Goal: Task Accomplishment & Management: Complete application form

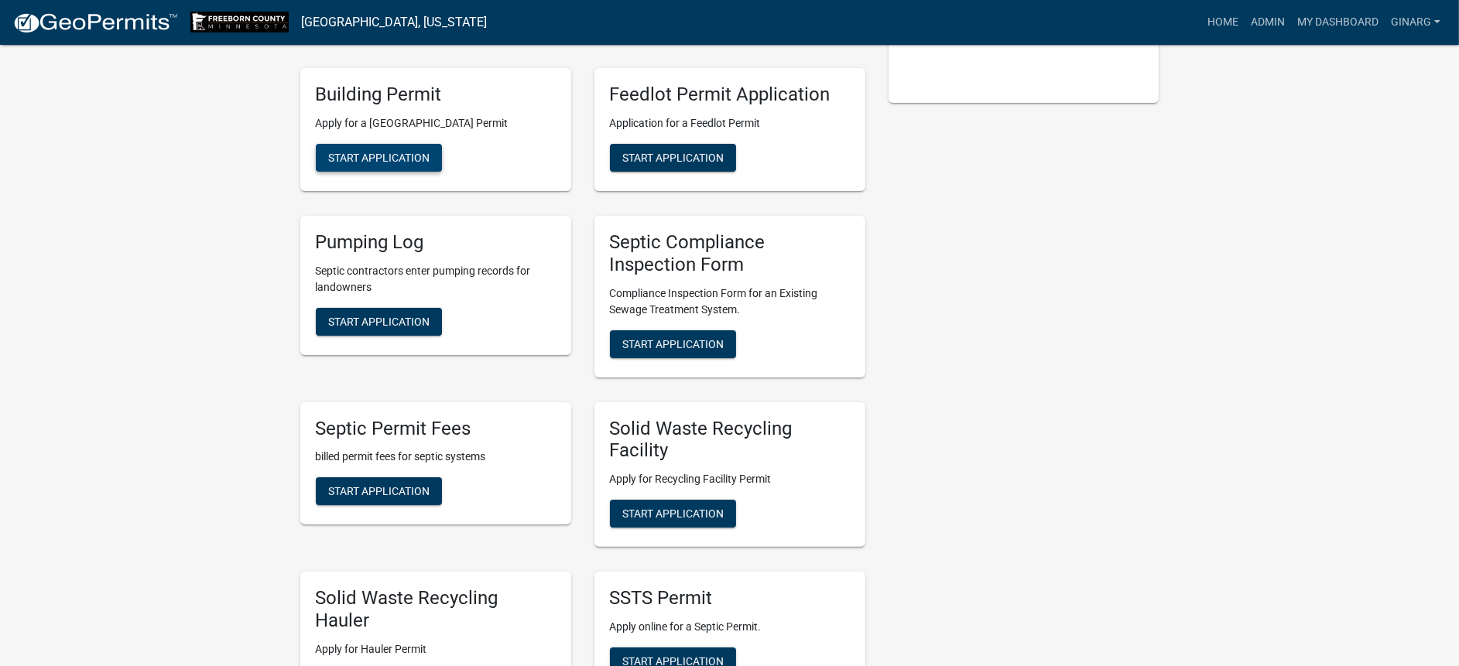
scroll to position [464, 0]
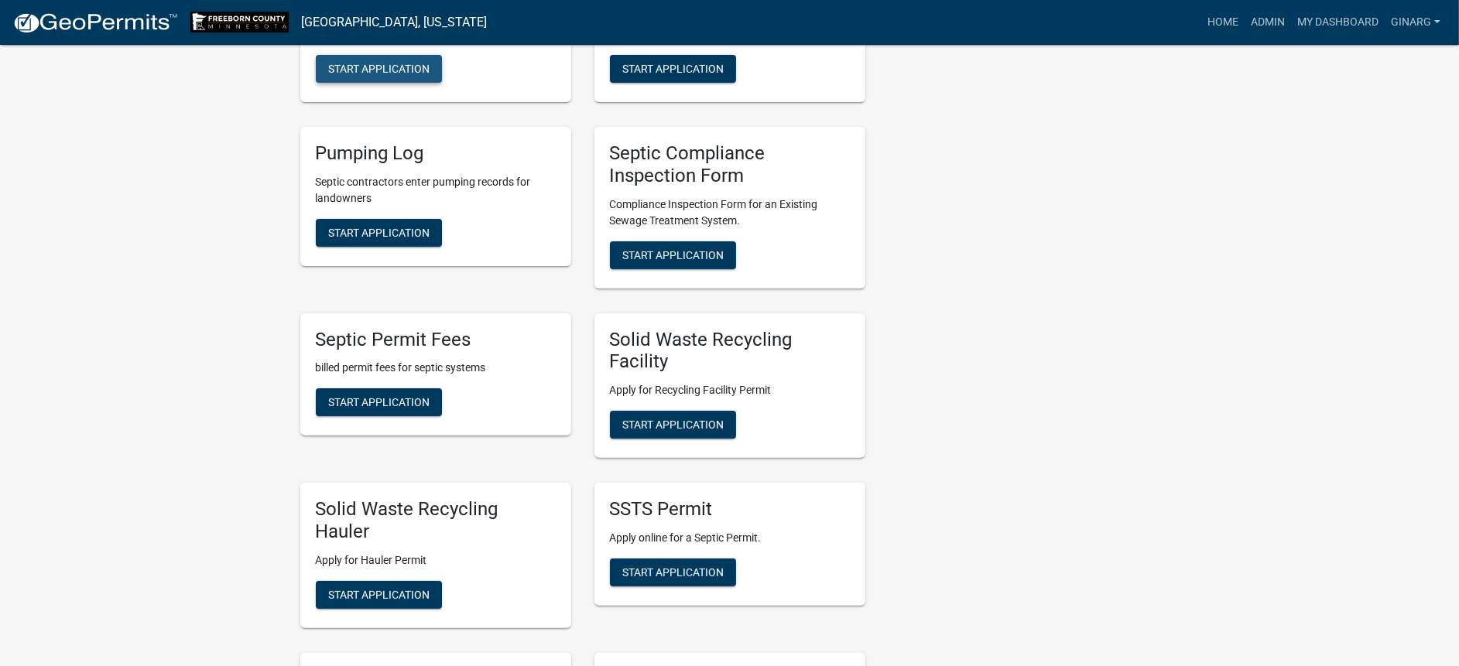
click at [407, 75] on span "Start Application" at bounding box center [378, 69] width 101 height 12
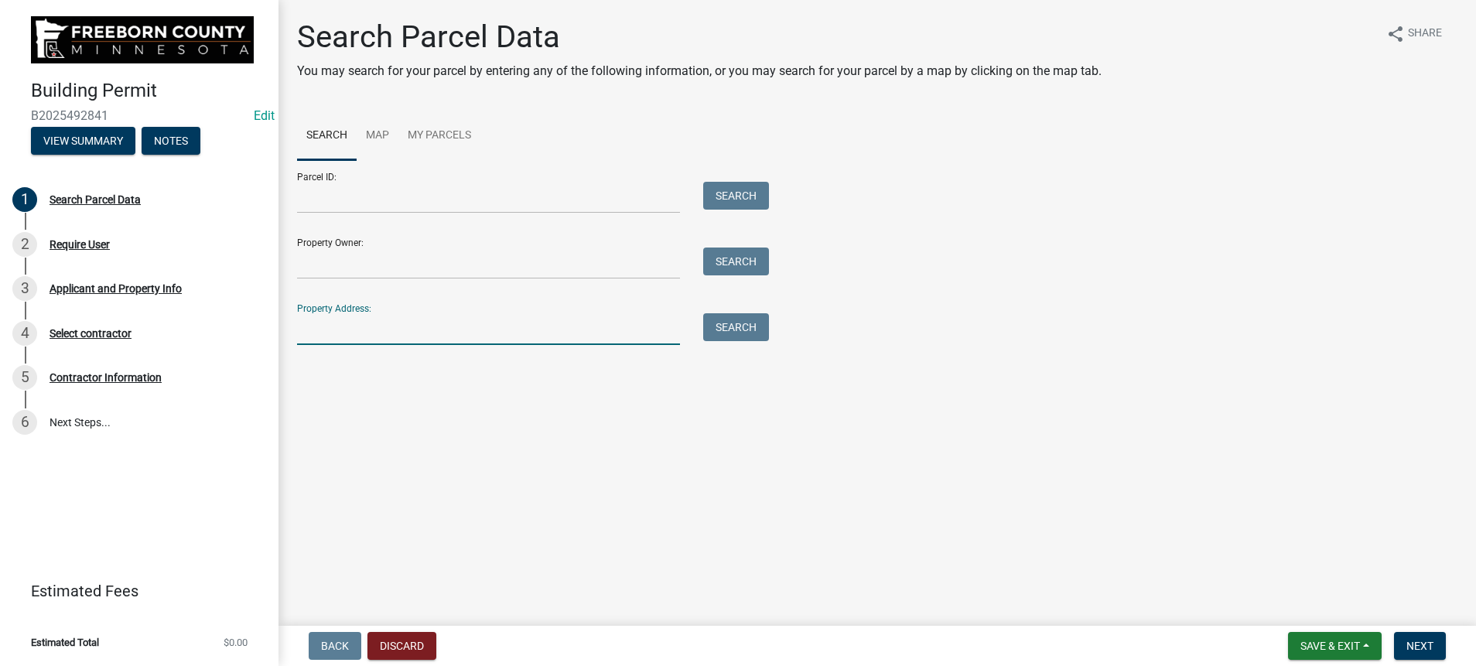
click at [387, 345] on input "Property Address:" at bounding box center [488, 329] width 383 height 32
type input "14310"
click at [765, 341] on button "Search" at bounding box center [736, 327] width 66 height 28
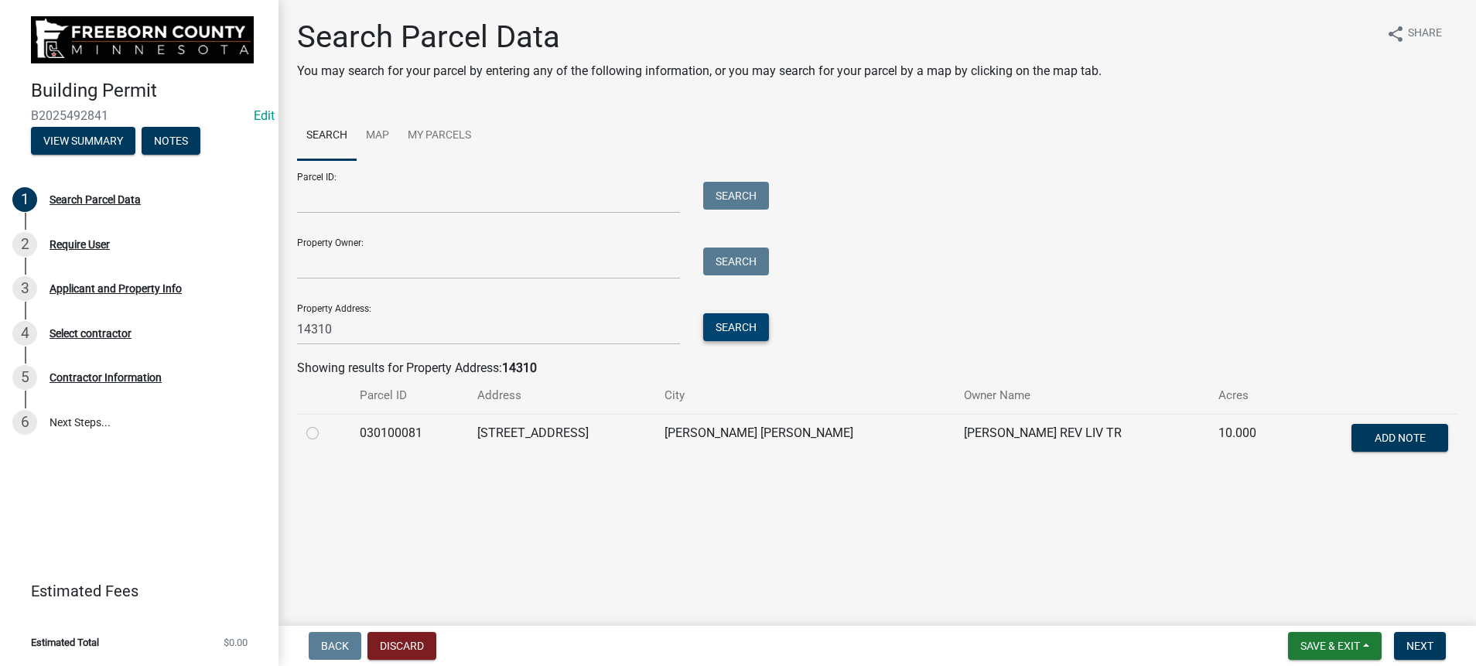
scroll to position [197, 0]
click at [325, 424] on label at bounding box center [325, 424] width 0 height 0
click at [330, 434] on input "radio" at bounding box center [330, 429] width 10 height 10
radio input "true"
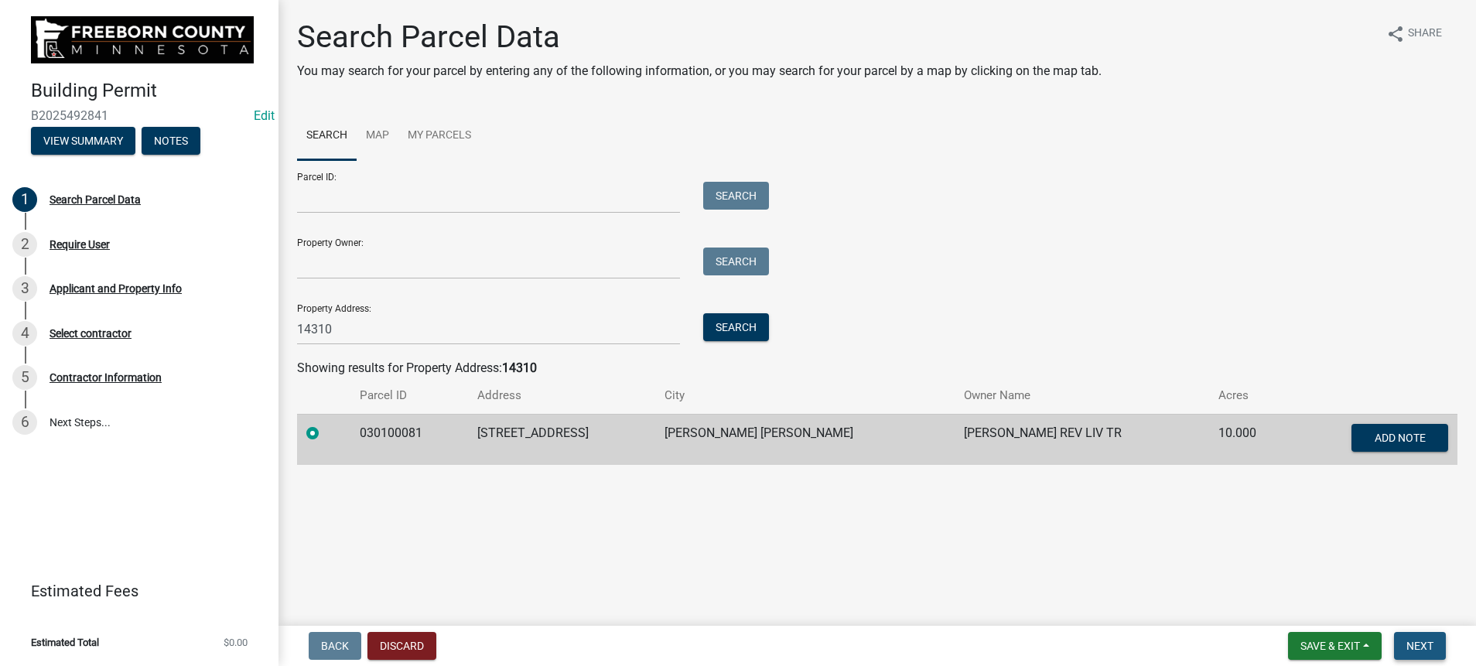
click at [1407, 642] on span "Next" at bounding box center [1420, 646] width 27 height 12
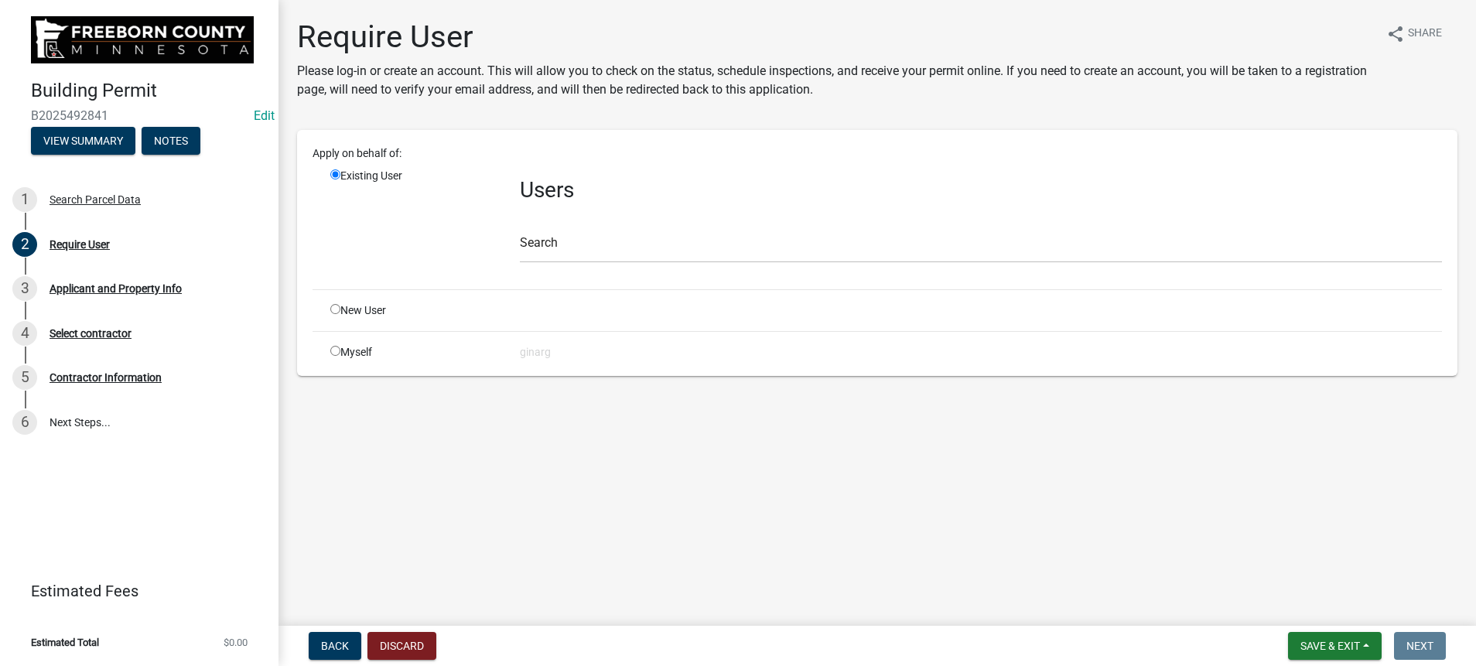
click at [340, 356] on input "radio" at bounding box center [335, 351] width 10 height 10
radio input "true"
radio input "false"
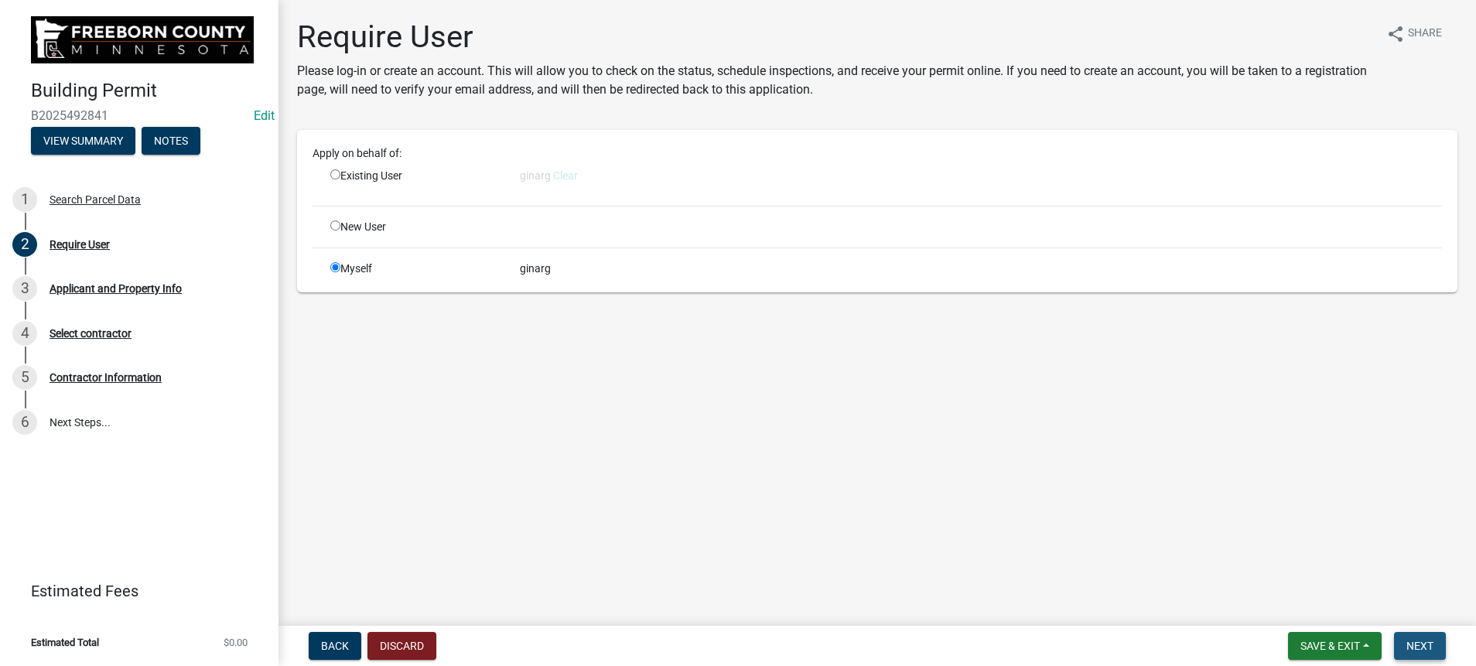
click at [1394, 632] on button "Next" at bounding box center [1420, 646] width 52 height 28
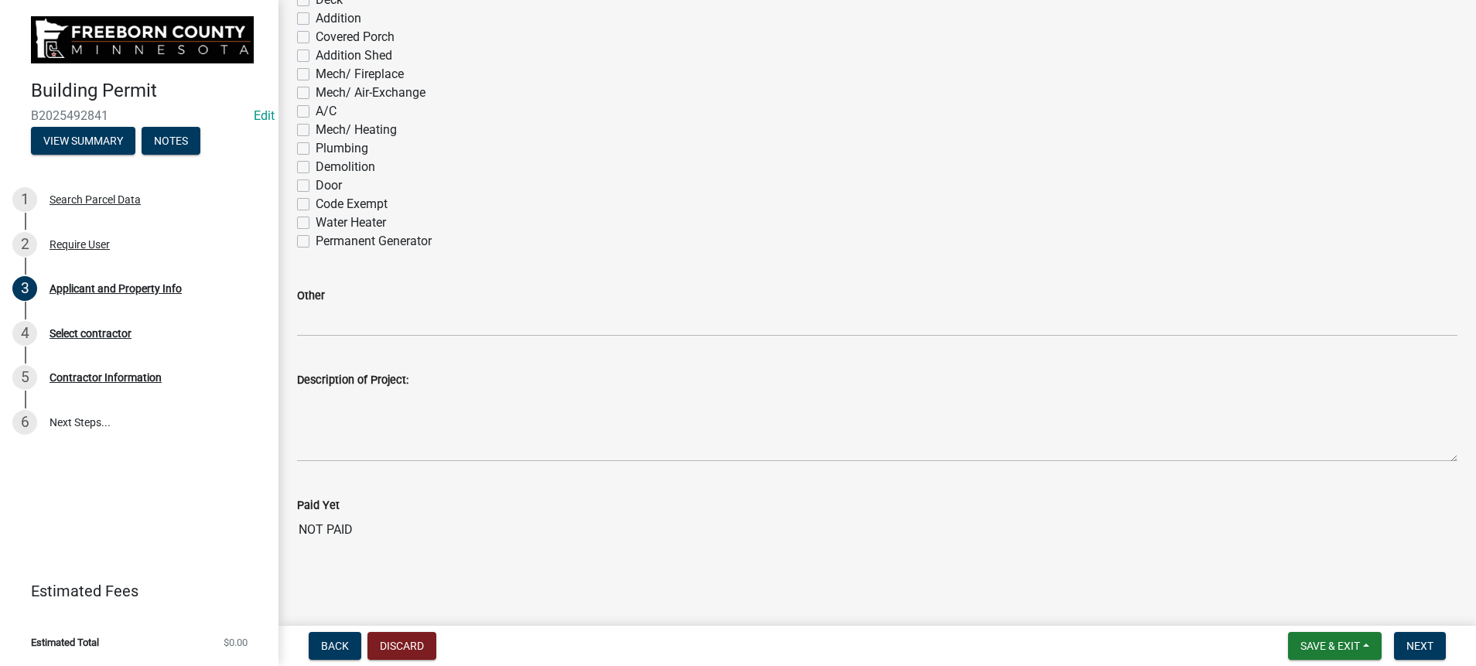
scroll to position [1508, 0]
click at [318, 232] on label "Water Heater" at bounding box center [351, 223] width 70 height 19
click at [318, 224] on input "Water Heater" at bounding box center [321, 219] width 10 height 10
checkbox input "true"
checkbox input "false"
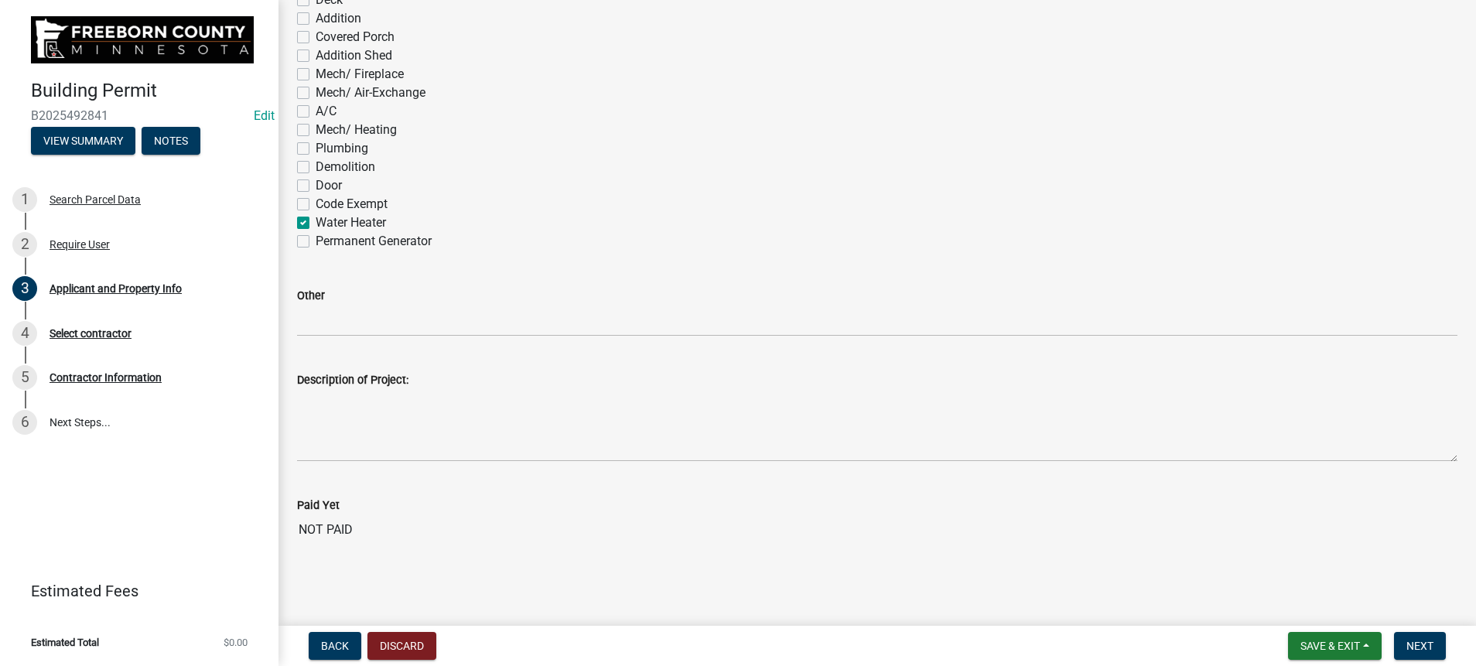
checkbox input "false"
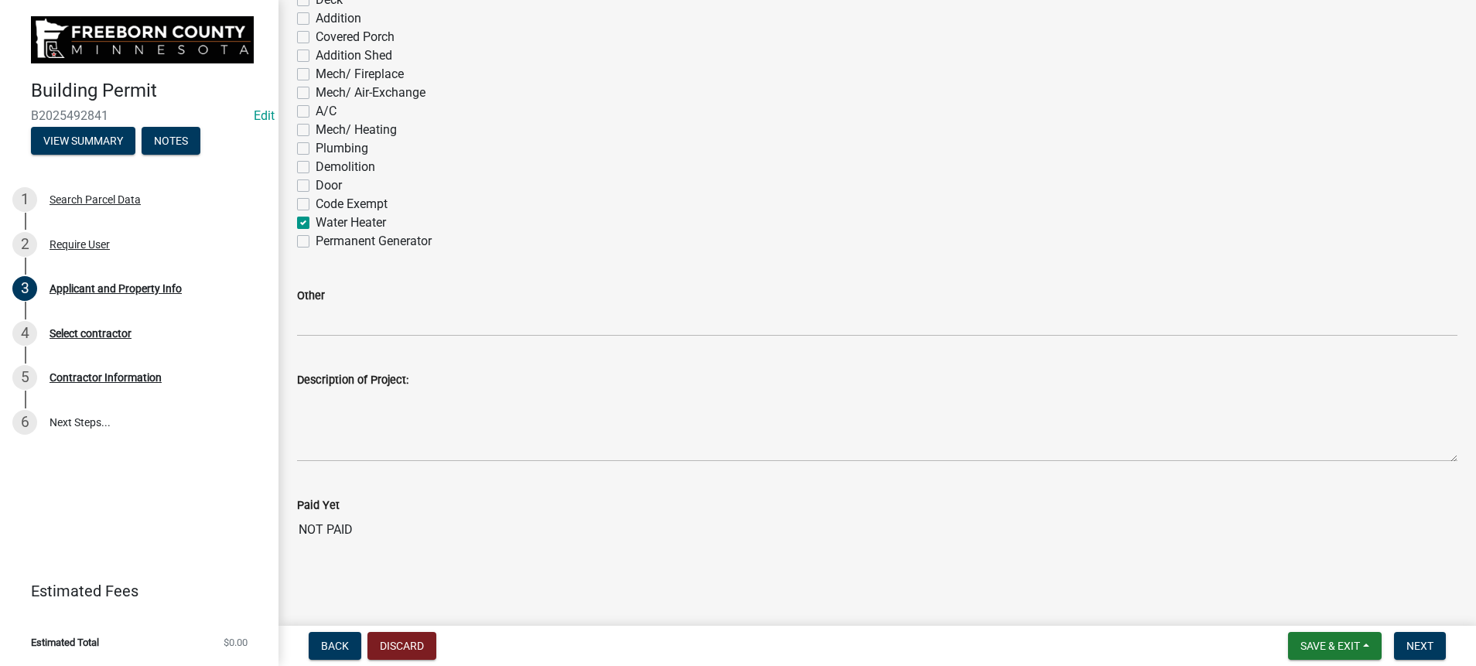
checkbox input "false"
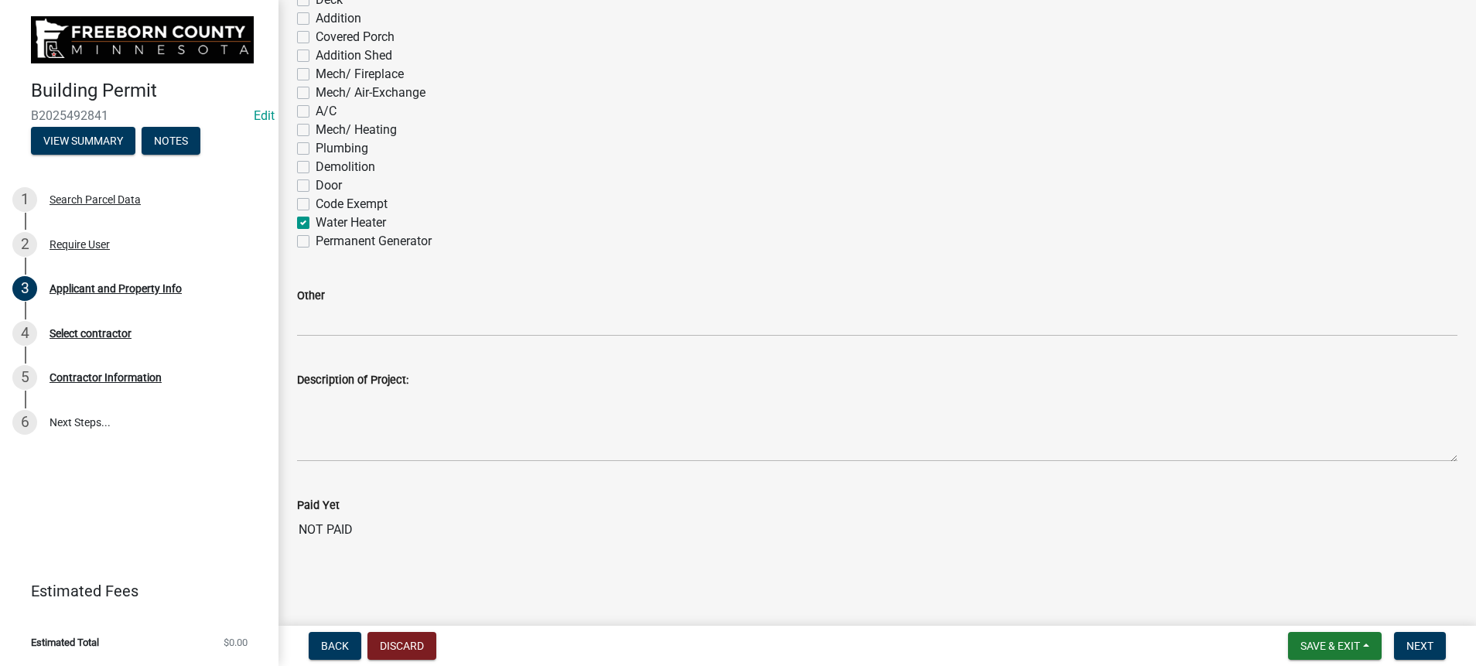
checkbox input "false"
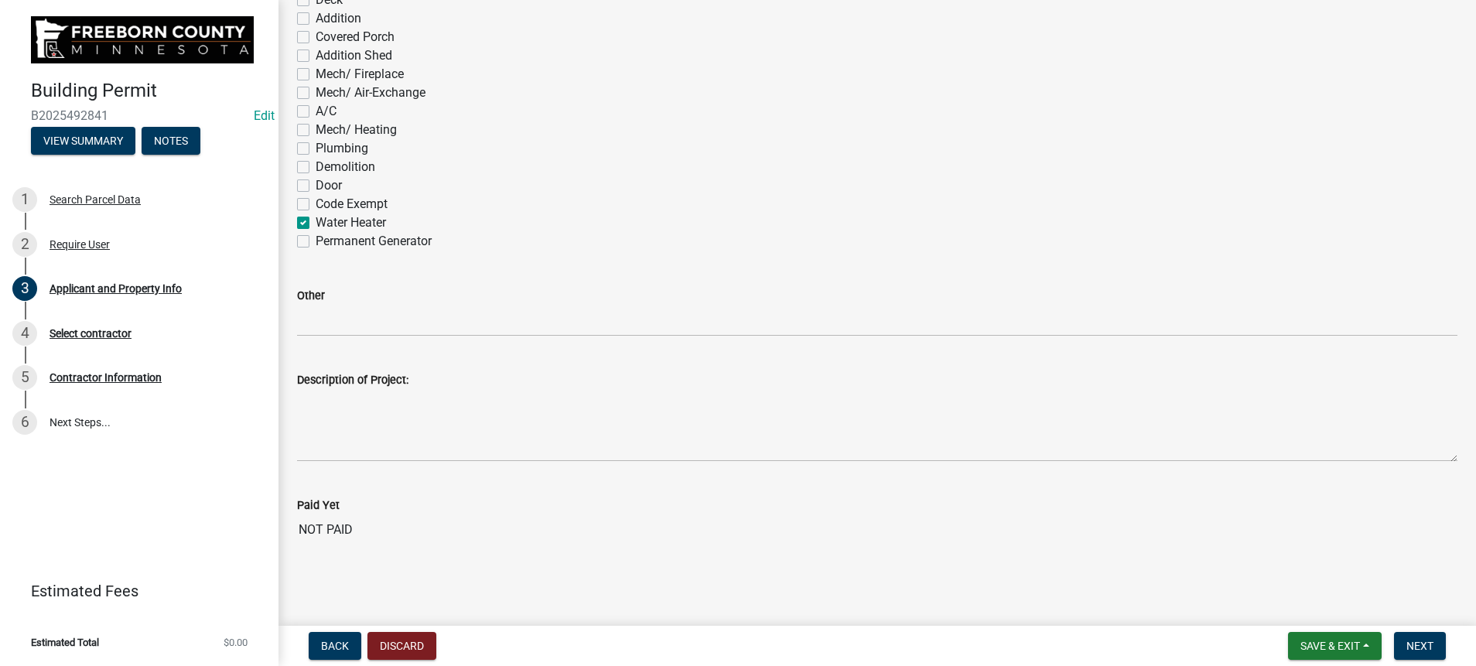
checkbox input "false"
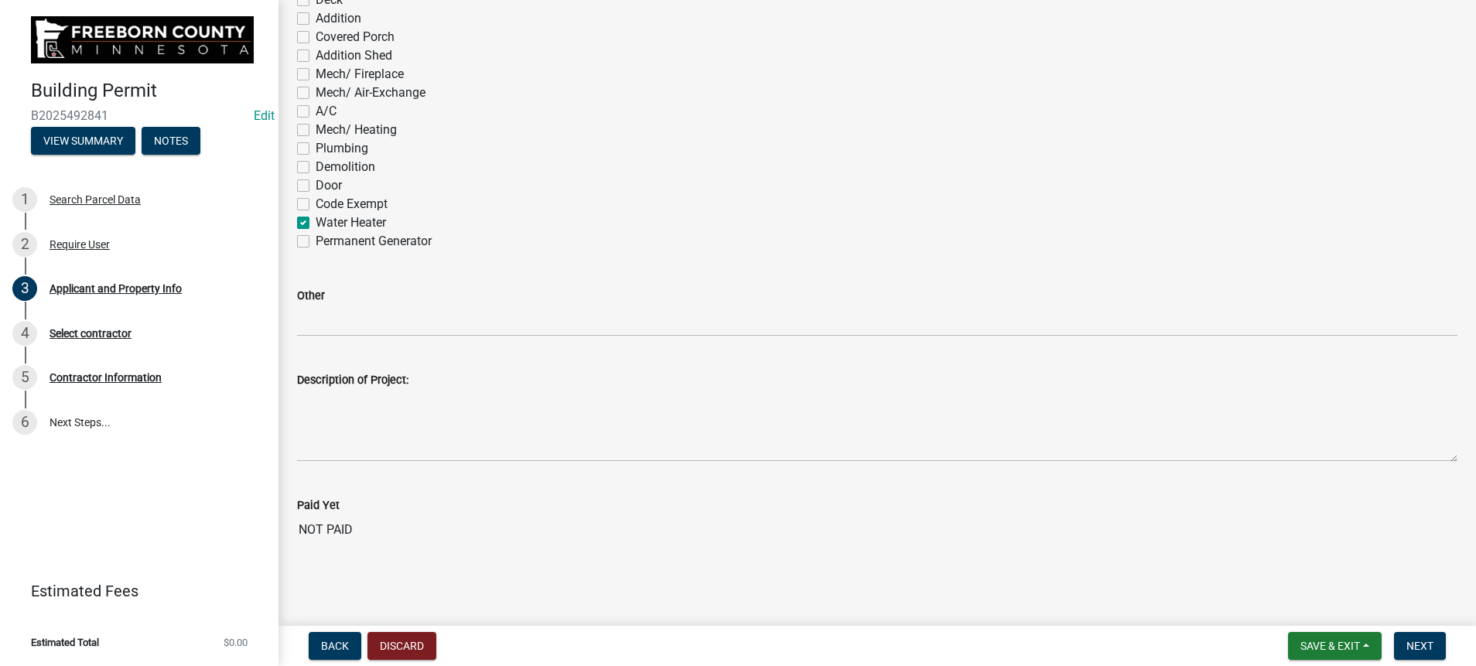
checkbox input "false"
checkbox input "true"
checkbox input "false"
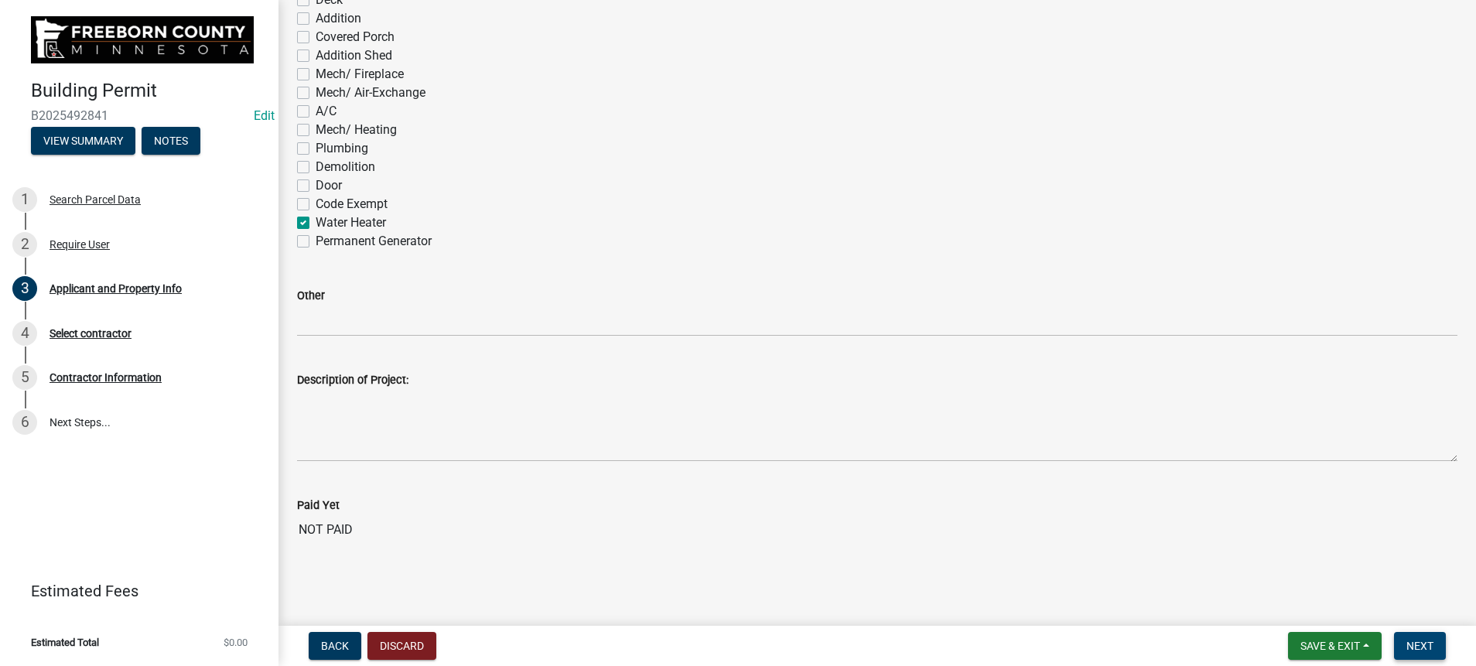
click at [1407, 640] on span "Next" at bounding box center [1420, 646] width 27 height 12
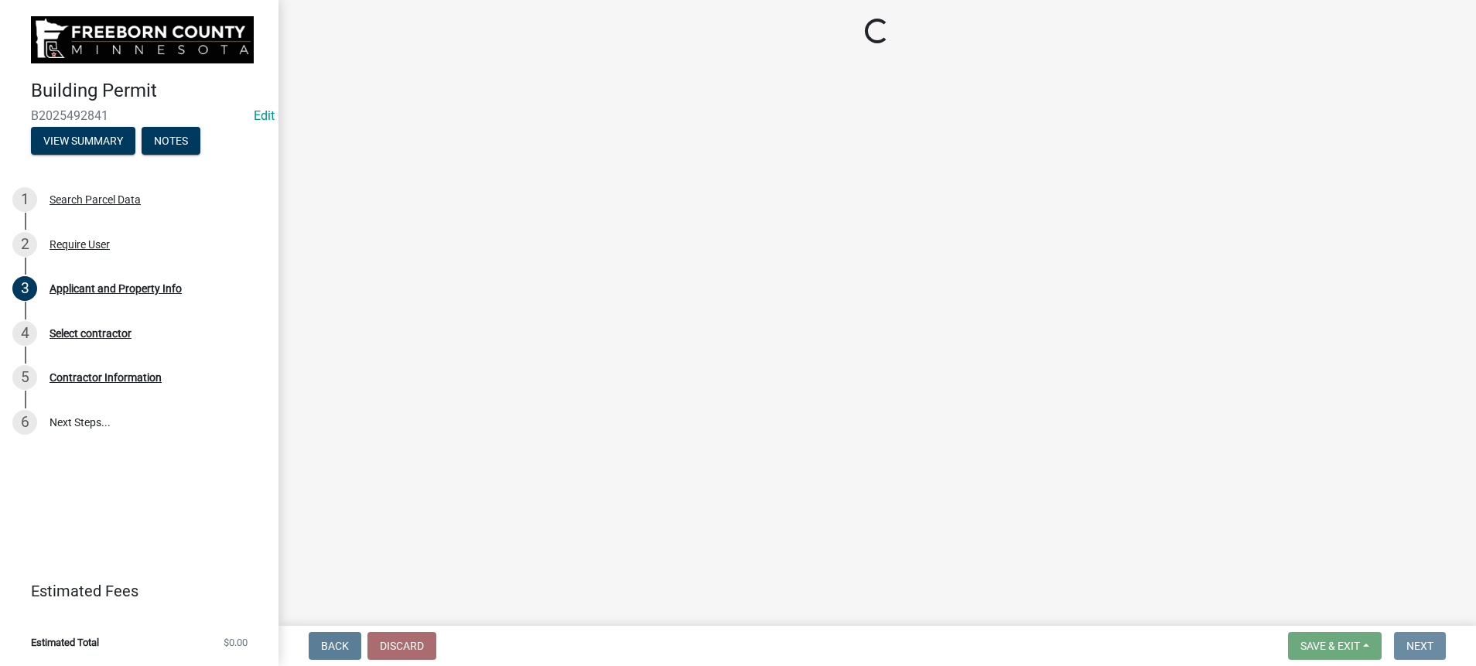
scroll to position [0, 0]
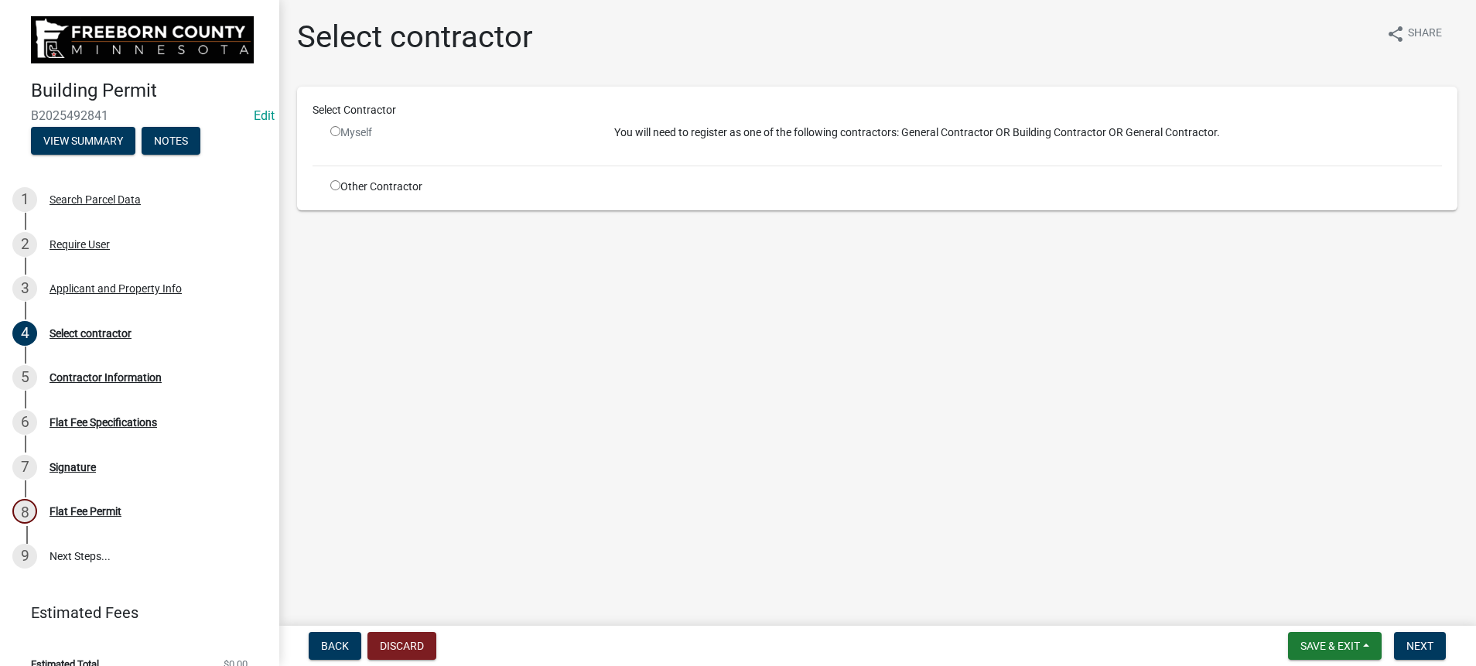
click at [340, 190] on input "radio" at bounding box center [335, 185] width 10 height 10
radio input "true"
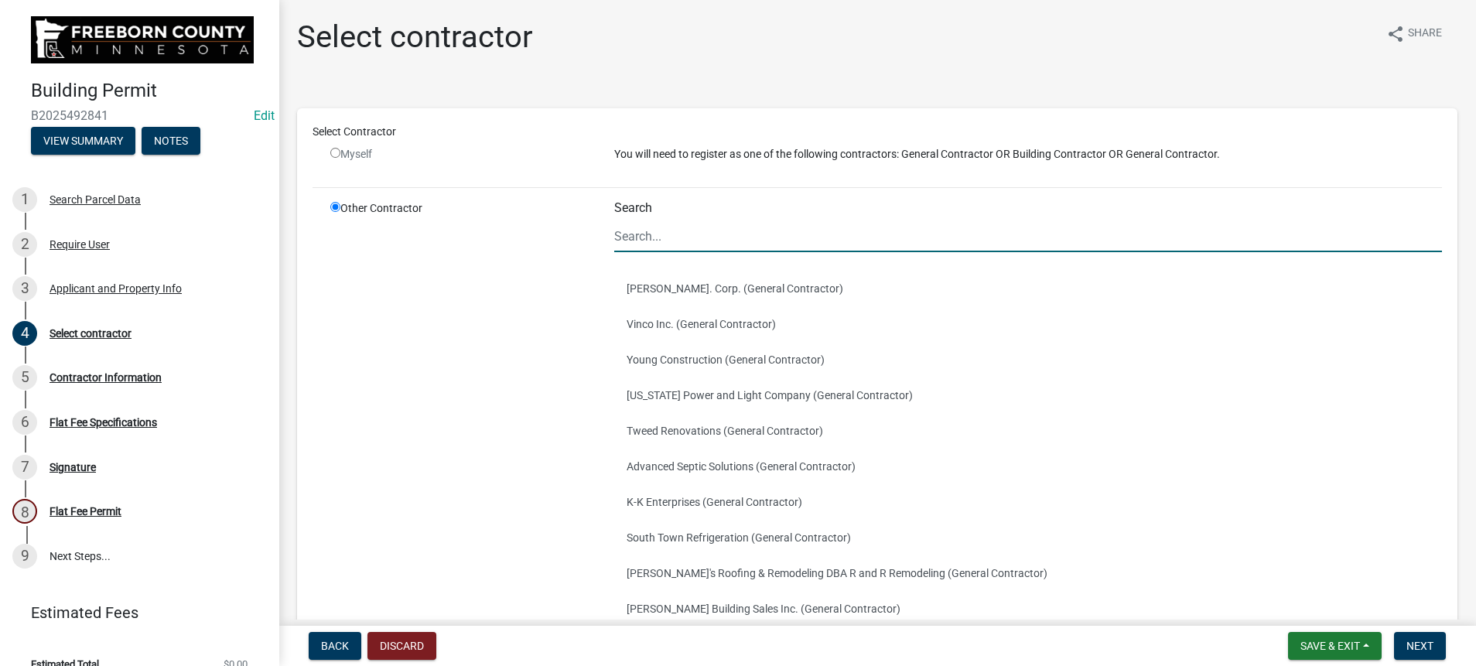
click at [658, 252] on input "Search" at bounding box center [1028, 237] width 828 height 32
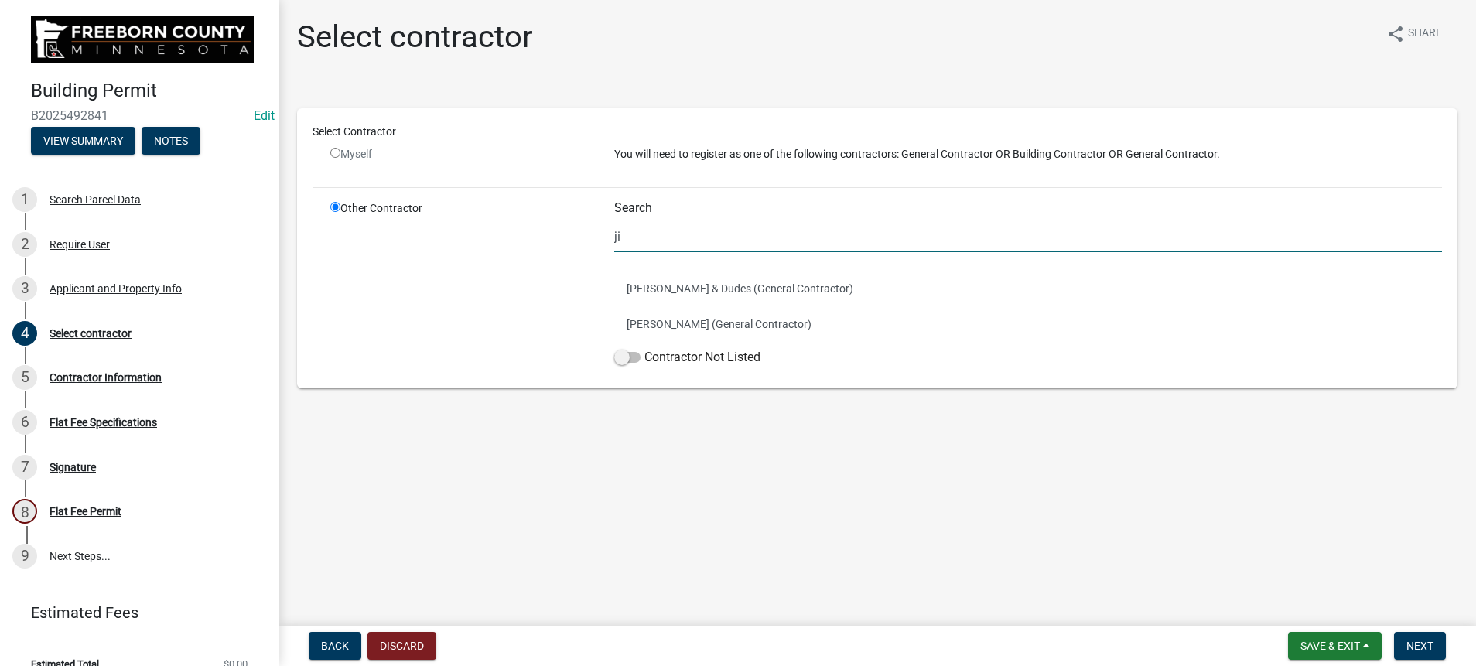
type input "[PERSON_NAME] & Dudes"
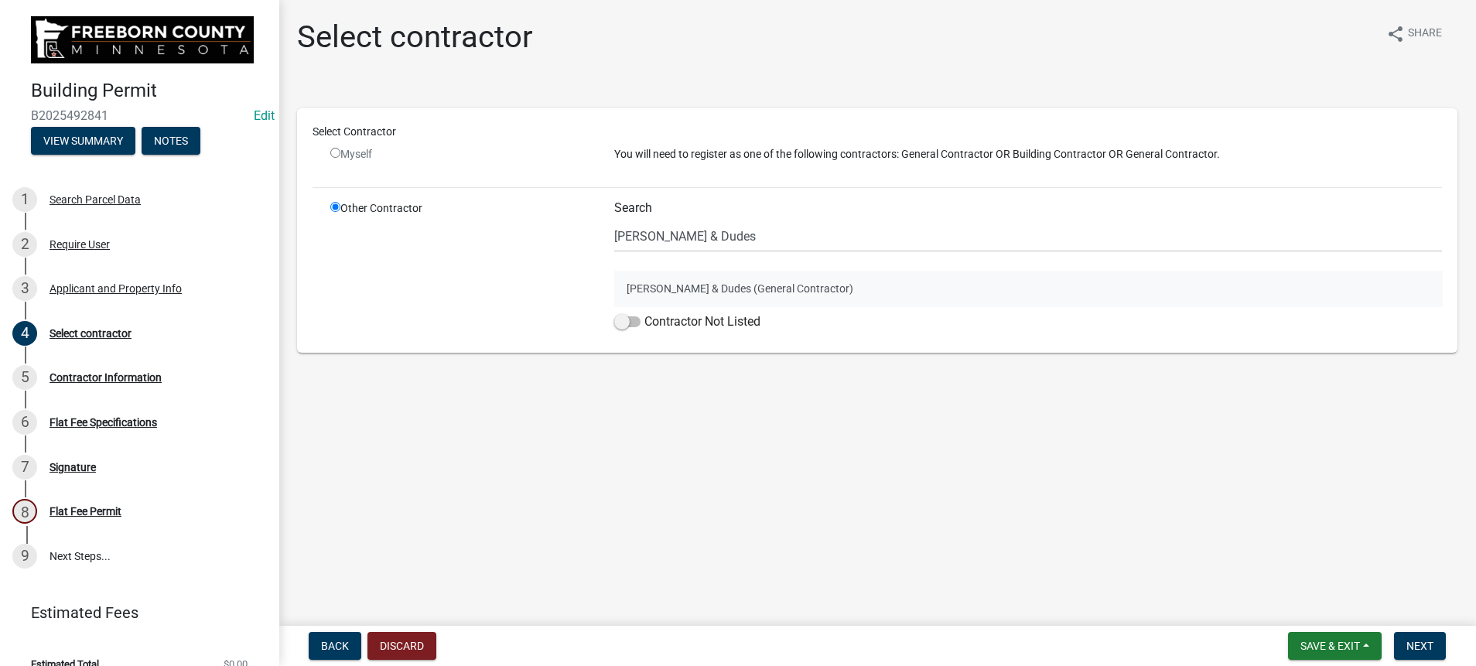
click at [710, 306] on button "[PERSON_NAME] & Dudes (General Contractor)" at bounding box center [1028, 289] width 828 height 36
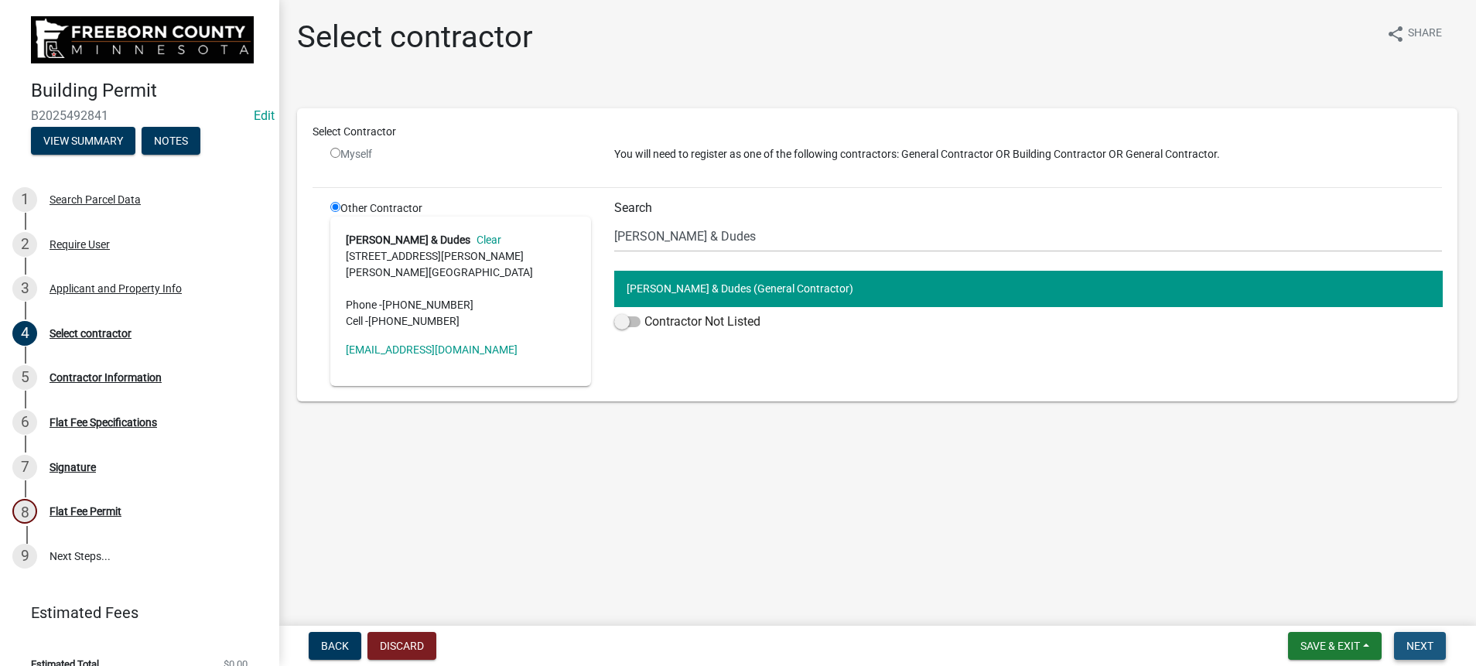
click at [1407, 640] on span "Next" at bounding box center [1420, 646] width 27 height 12
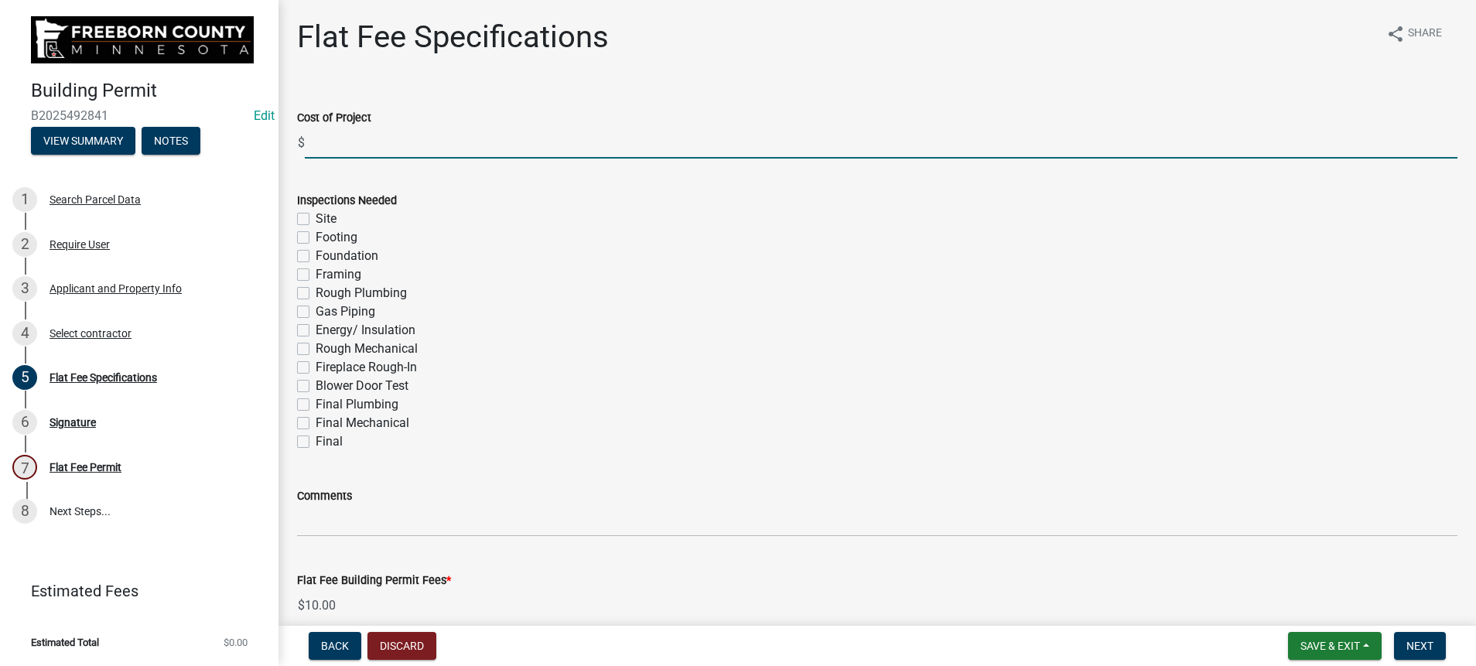
click at [352, 159] on input "text" at bounding box center [881, 143] width 1153 height 32
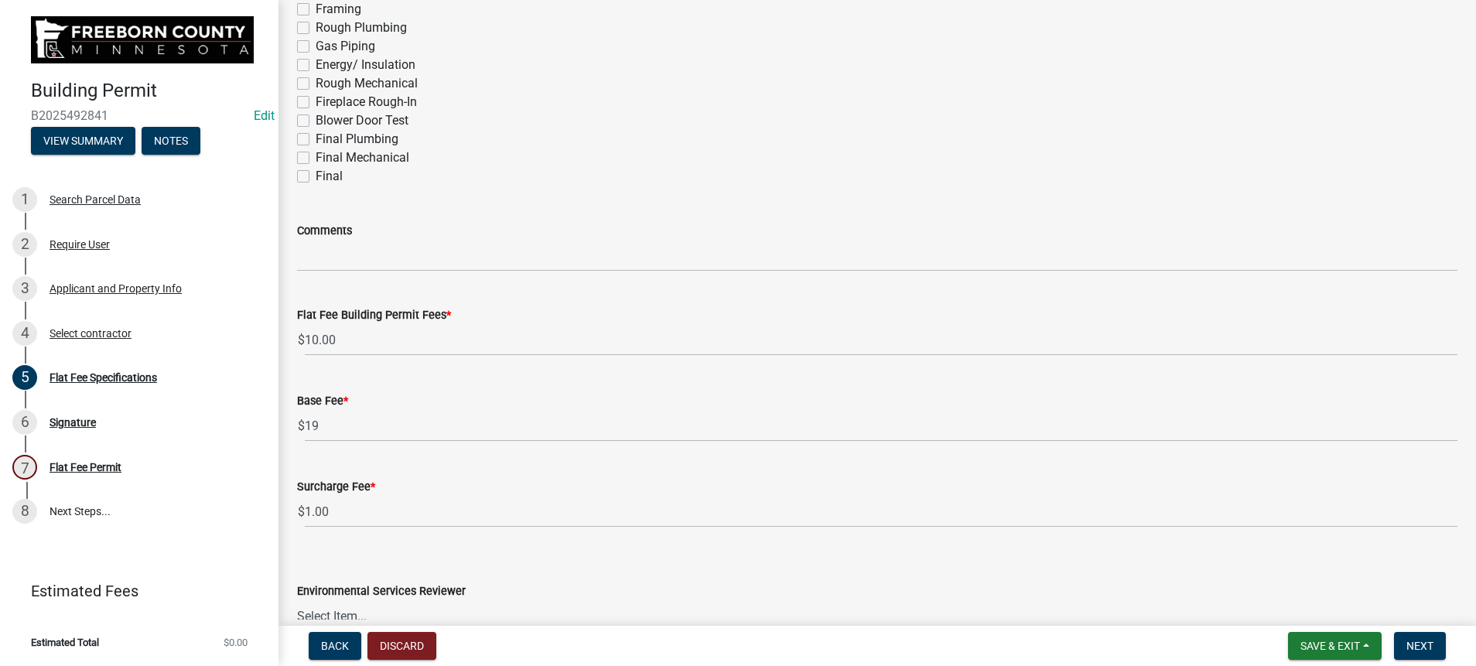
scroll to position [347, 0]
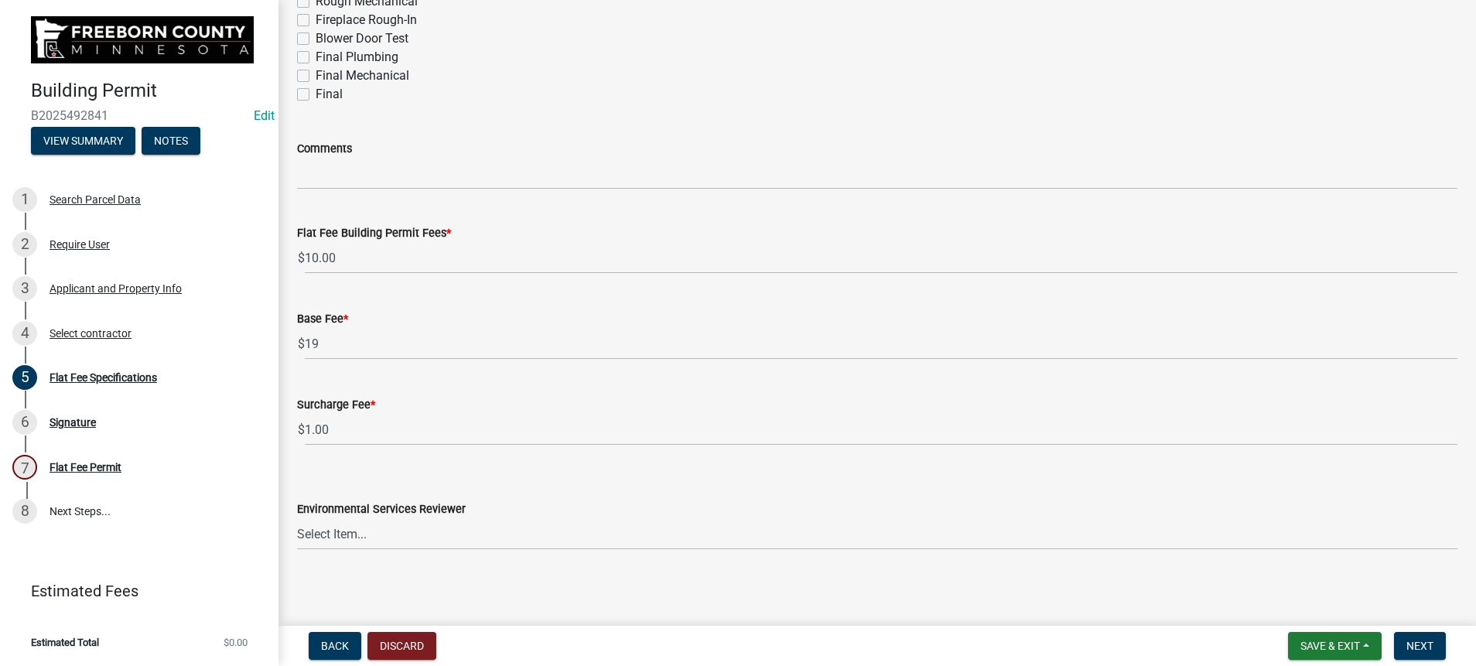
type input "2400"
click at [317, 85] on label "Final Mechanical" at bounding box center [363, 76] width 94 height 19
click at [317, 77] on input "Final Mechanical" at bounding box center [321, 72] width 10 height 10
checkbox input "true"
checkbox input "false"
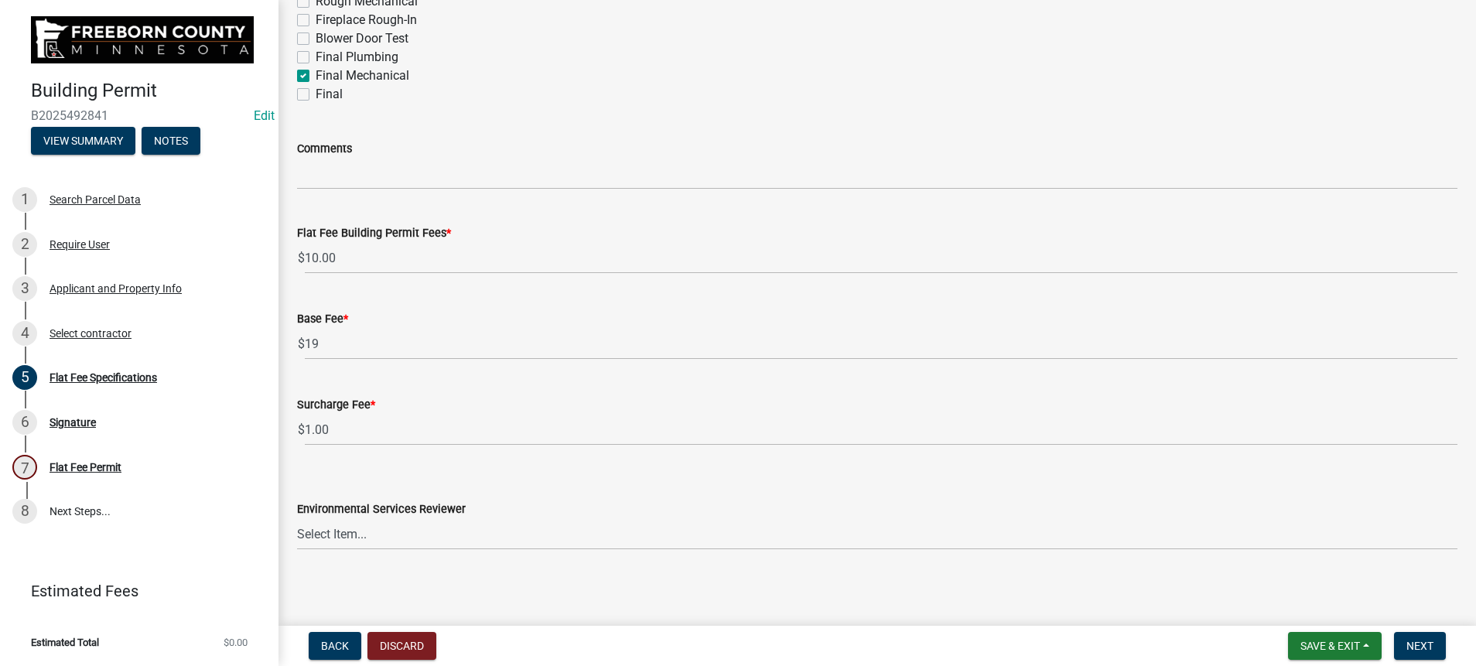
checkbox input "false"
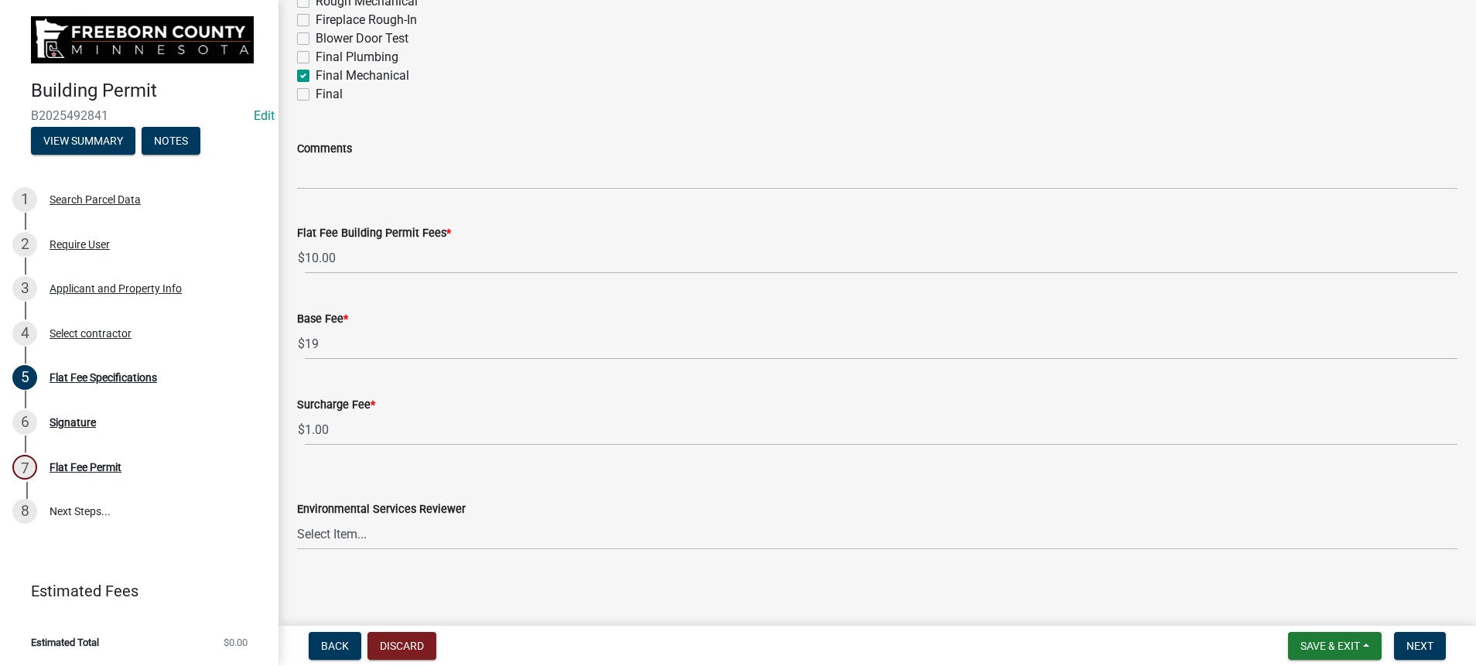
checkbox input "false"
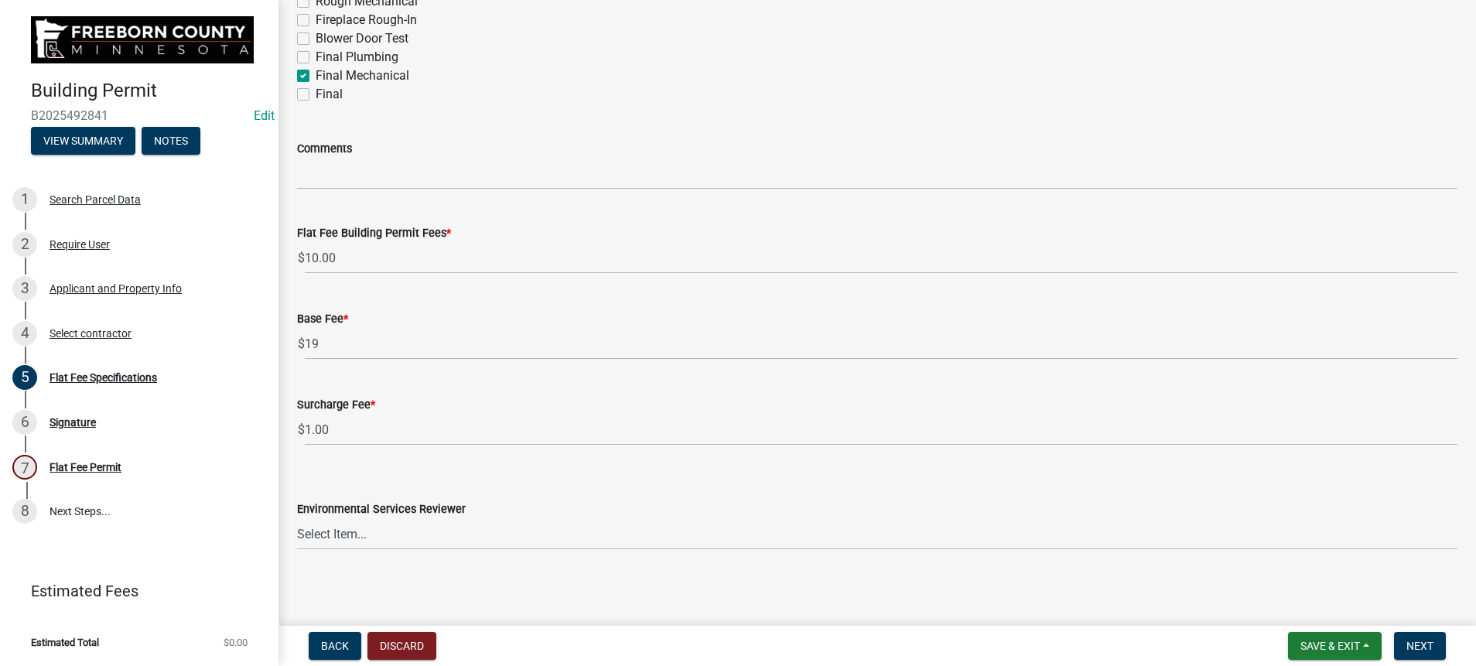
checkbox input "true"
checkbox input "false"
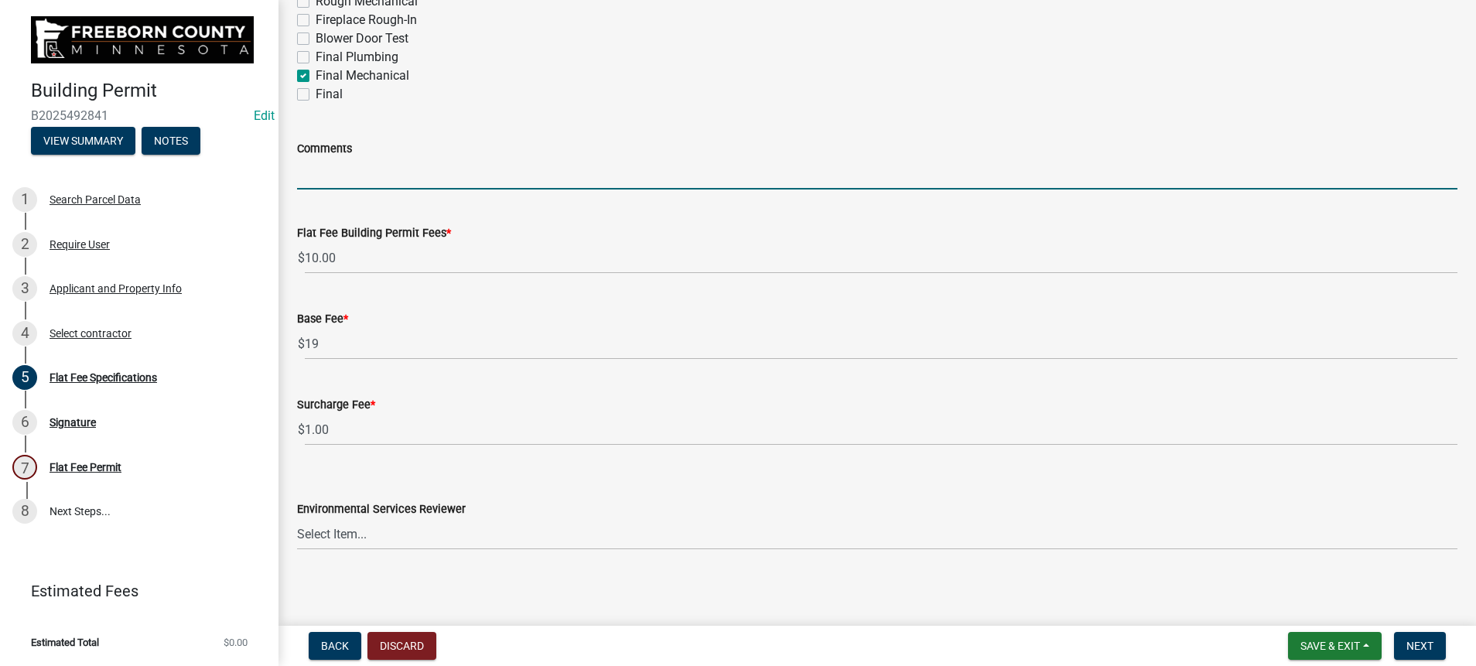
click at [343, 190] on input "Comments" at bounding box center [877, 174] width 1161 height 32
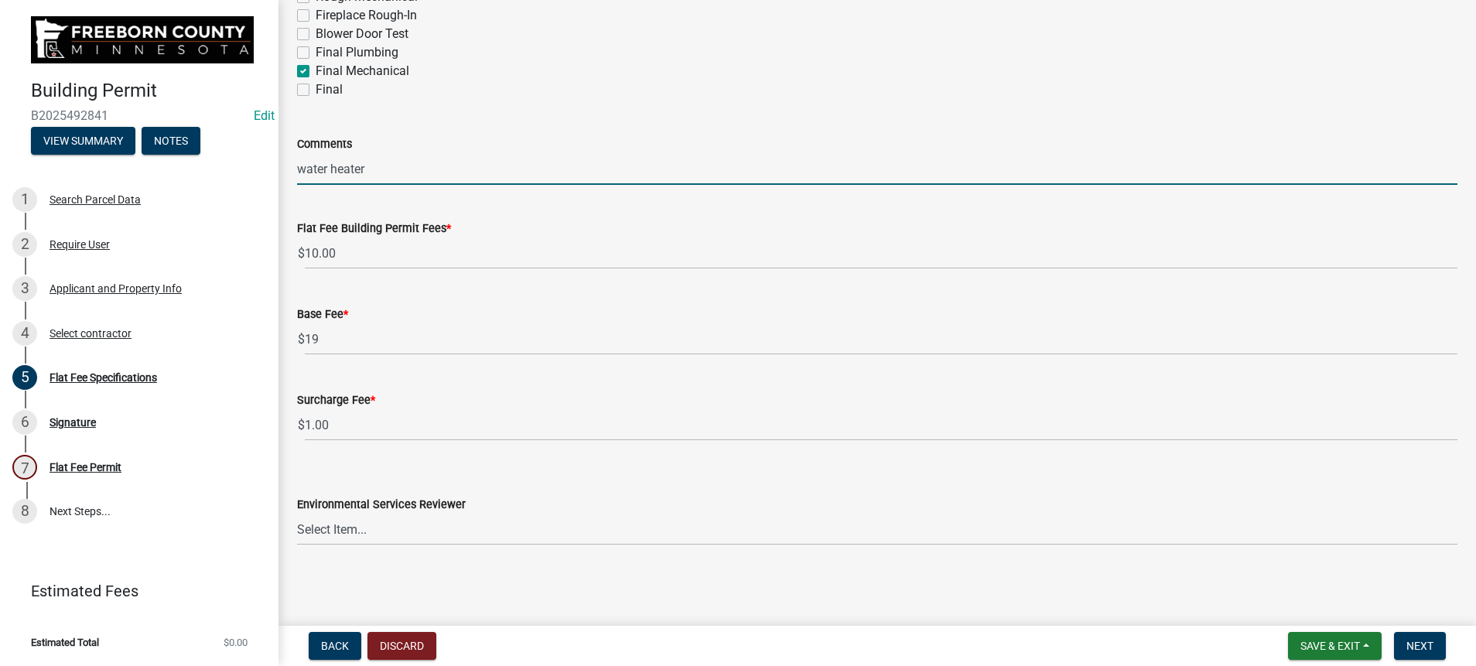
scroll to position [809, 0]
type input "water heater"
click at [1260, 517] on select "Select Item... [PERSON_NAME] [PERSON_NAME] [PERSON_NAME] [PERSON_NAME] [PERSON_…" at bounding box center [877, 530] width 1161 height 32
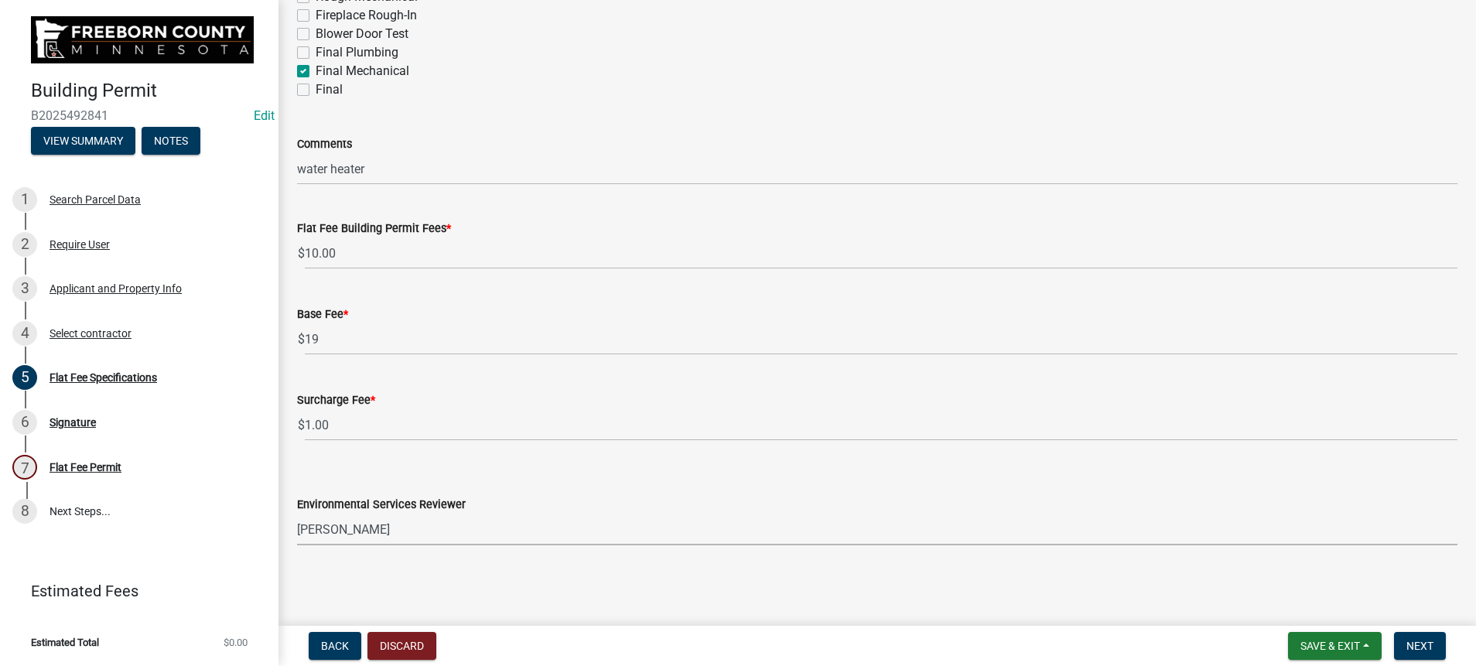
click at [306, 514] on select "Select Item... [PERSON_NAME] [PERSON_NAME] [PERSON_NAME] [PERSON_NAME] [PERSON_…" at bounding box center [877, 530] width 1161 height 32
select select "cf5e982a-8fde-449d-bcd8-be8cdfb99374"
click at [1423, 632] on button "Next" at bounding box center [1420, 646] width 52 height 28
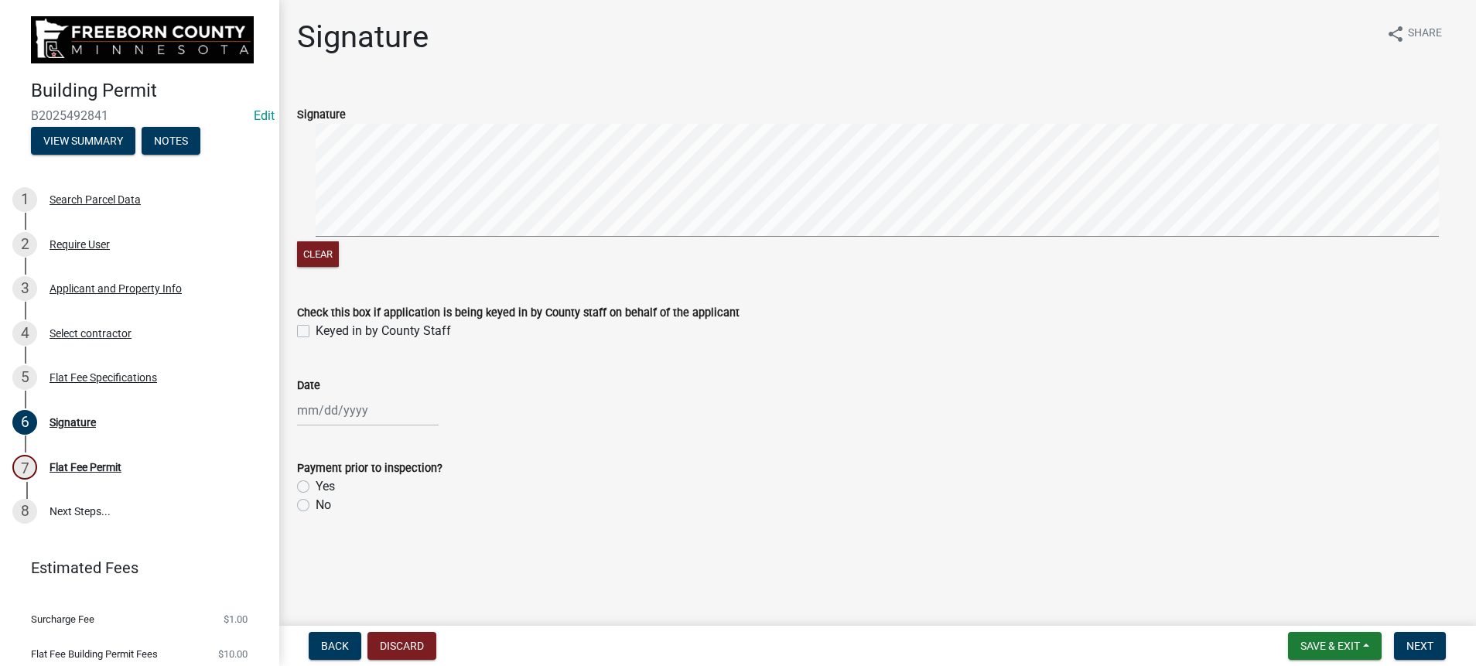
click at [316, 340] on label "Keyed in by County Staff" at bounding box center [383, 331] width 135 height 19
click at [316, 332] on input "Keyed in by County Staff" at bounding box center [321, 327] width 10 height 10
checkbox input "true"
select select "10"
select select "2025"
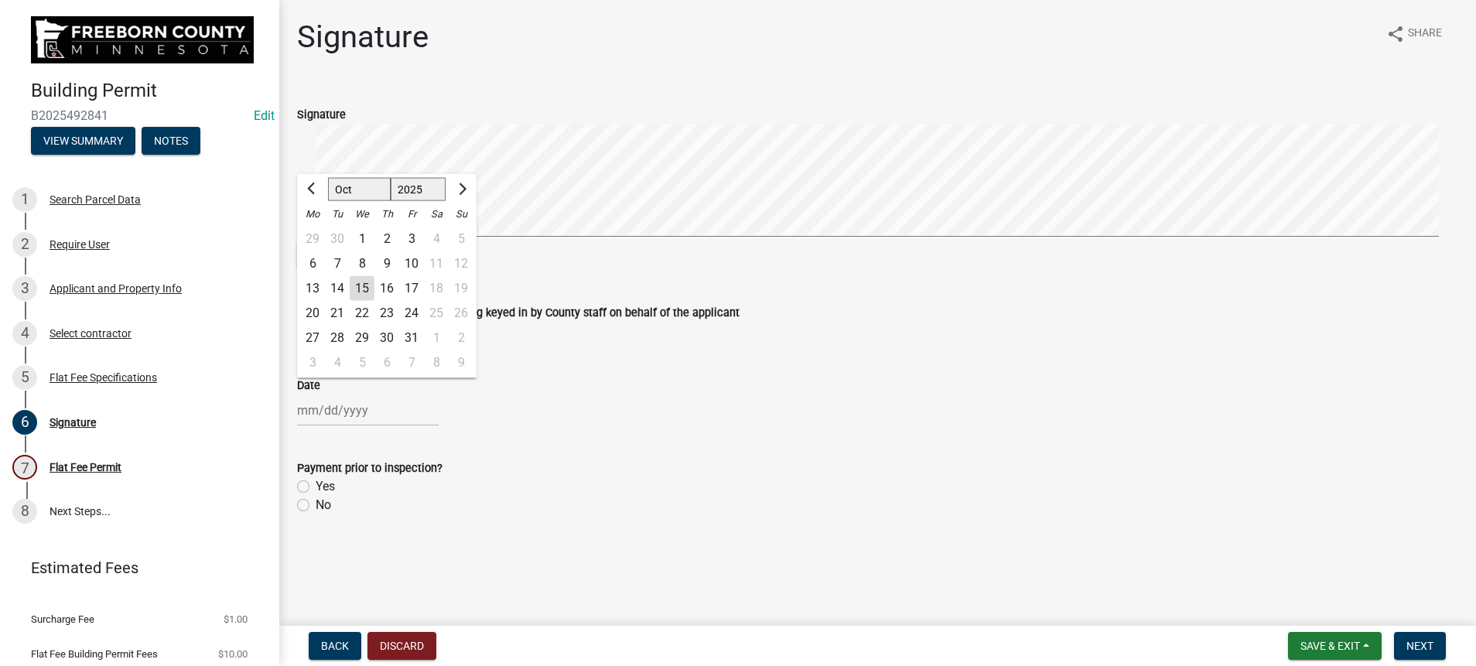
click at [358, 426] on div "[PERSON_NAME] Feb Mar Apr [PERSON_NAME][DATE] Oct Nov [DATE] 1526 1527 1528 152…" at bounding box center [368, 411] width 142 height 32
click at [375, 300] on div "15" at bounding box center [362, 287] width 25 height 25
type input "[DATE]"
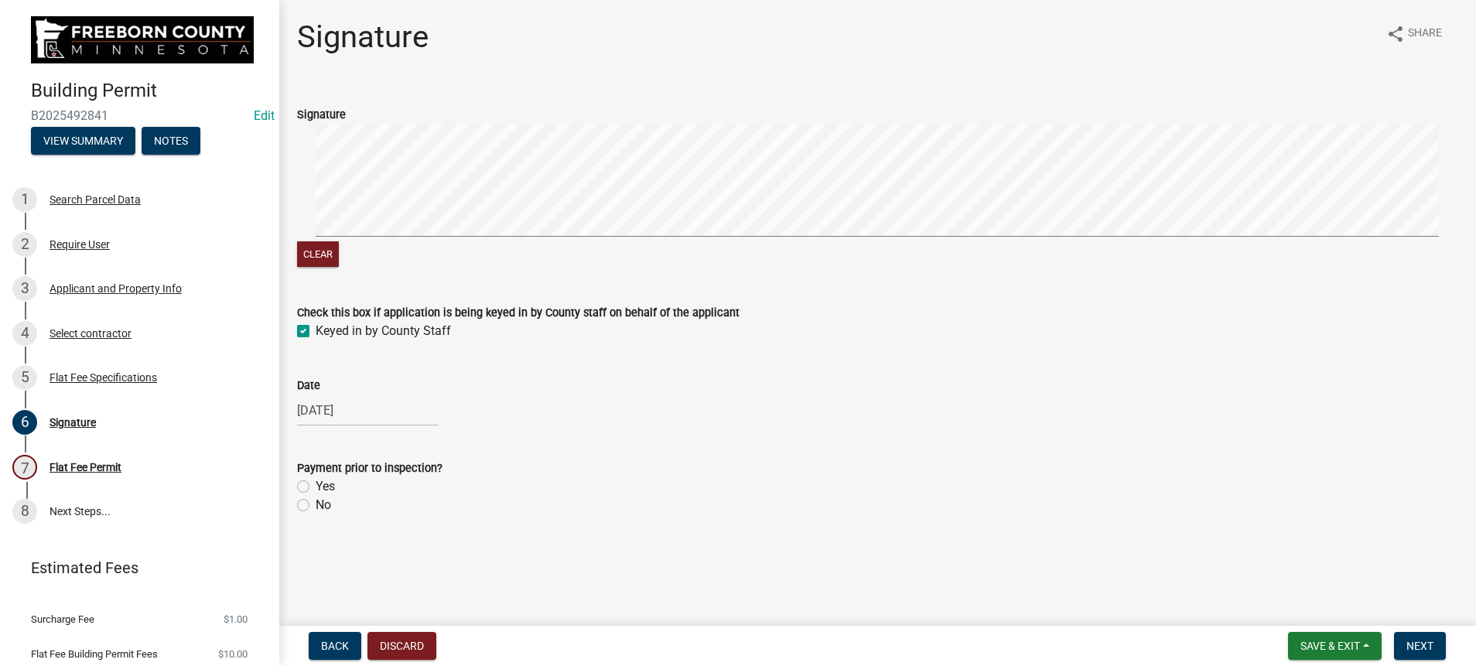
scroll to position [180, 0]
drag, startPoint x: 310, startPoint y: 515, endPoint x: 337, endPoint y: 515, distance: 26.3
click at [316, 515] on label "No" at bounding box center [323, 505] width 15 height 19
click at [316, 506] on input "No" at bounding box center [321, 501] width 10 height 10
radio input "true"
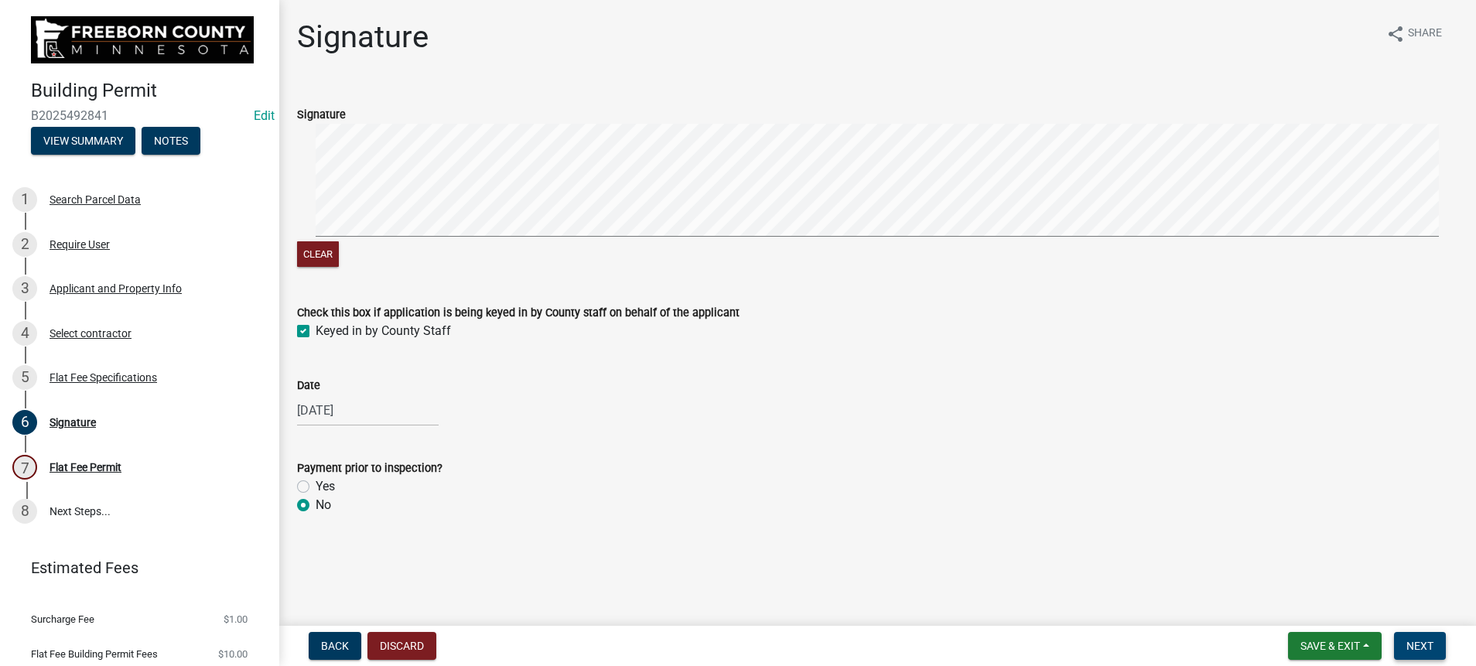
click at [1407, 640] on span "Next" at bounding box center [1420, 646] width 27 height 12
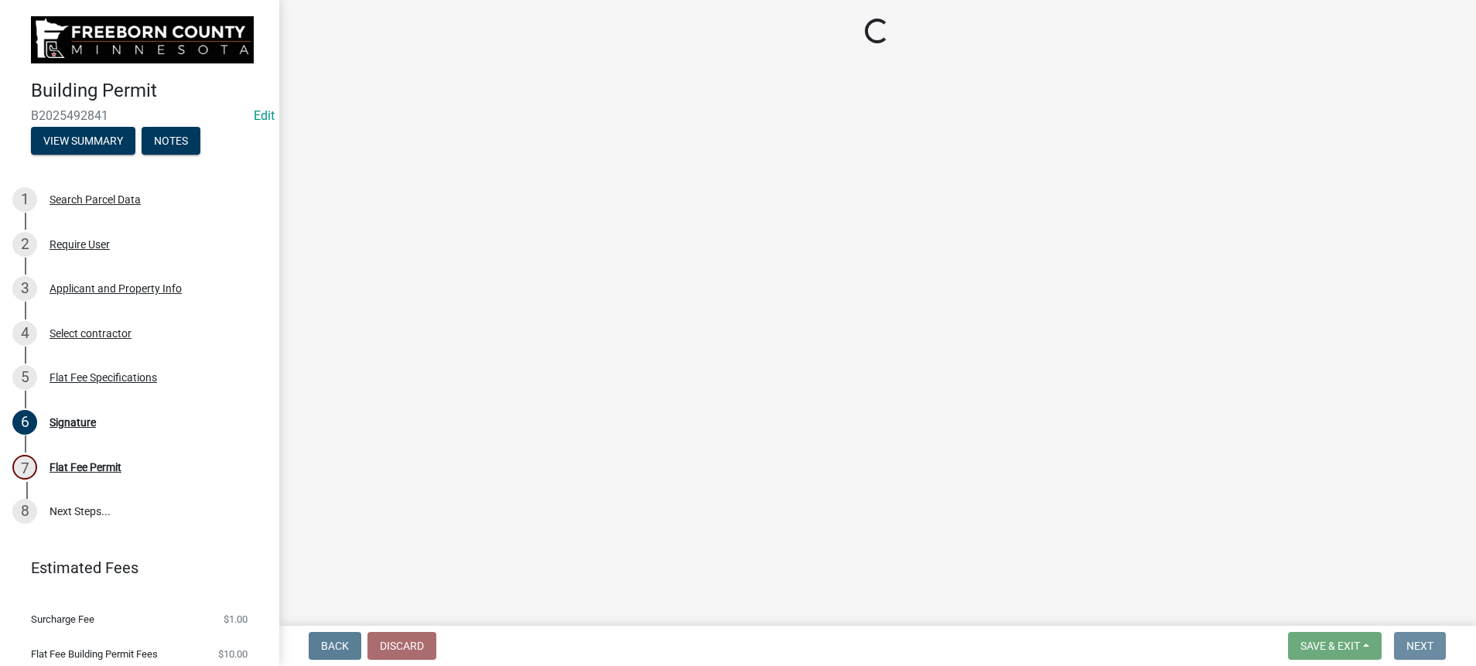
scroll to position [0, 0]
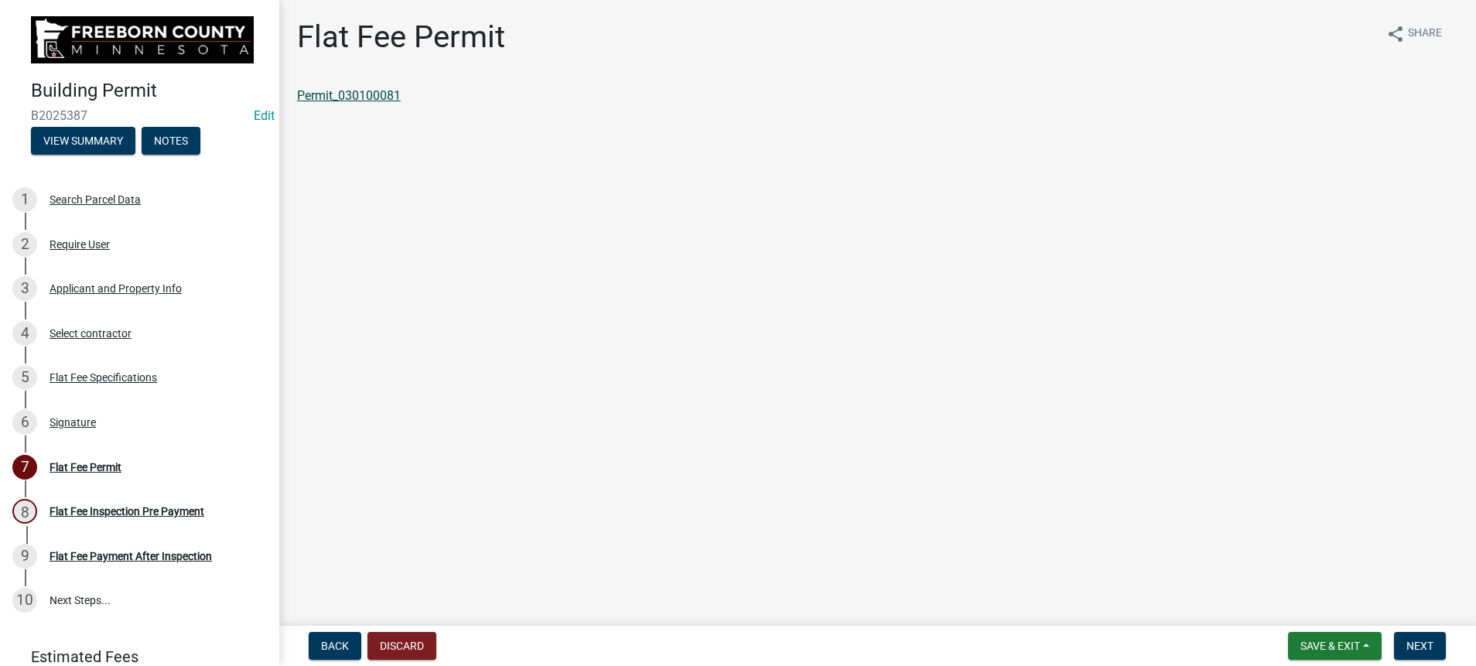
click at [401, 103] on link "Permit_030100081" at bounding box center [349, 95] width 104 height 15
click at [392, 103] on link "Permit_030100081" at bounding box center [349, 95] width 104 height 15
click at [1301, 640] on span "Save & Exit" at bounding box center [1331, 646] width 60 height 12
click at [1258, 586] on button "Save & Exit" at bounding box center [1320, 591] width 124 height 37
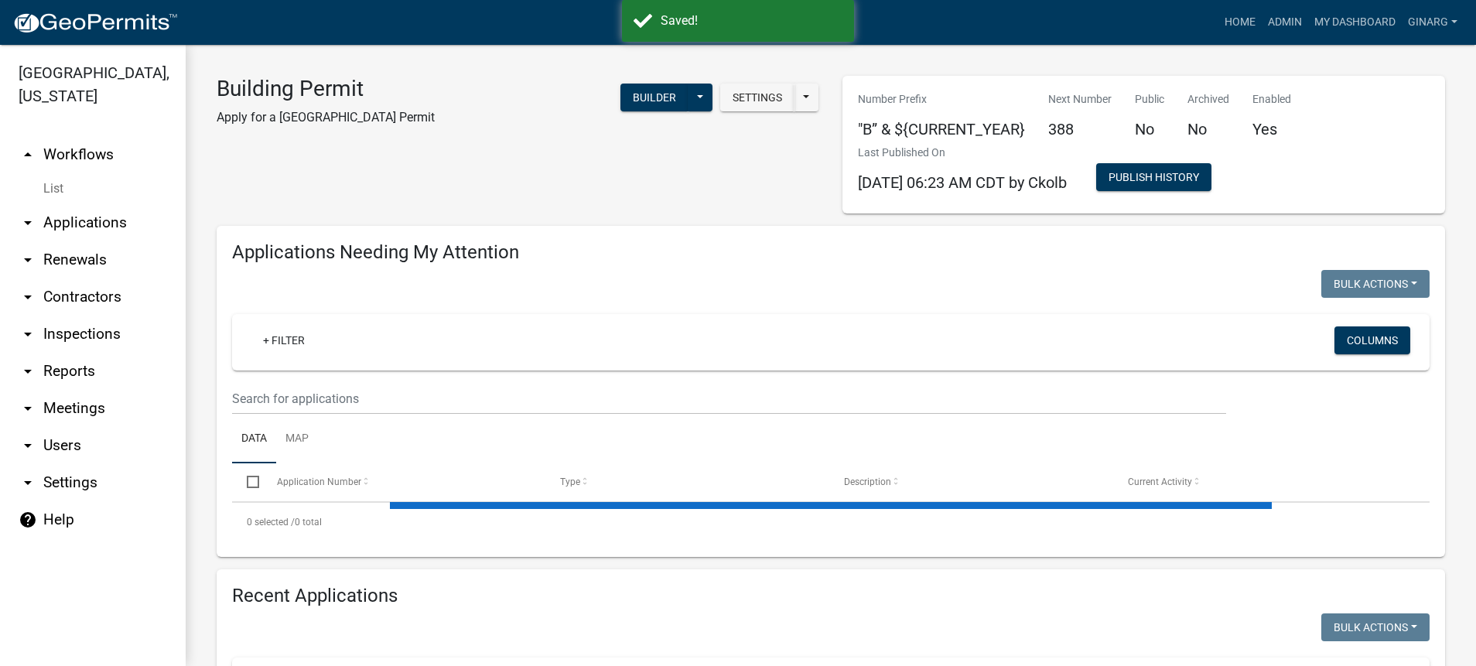
select select "3: 100"
